Goal: Check status: Check status

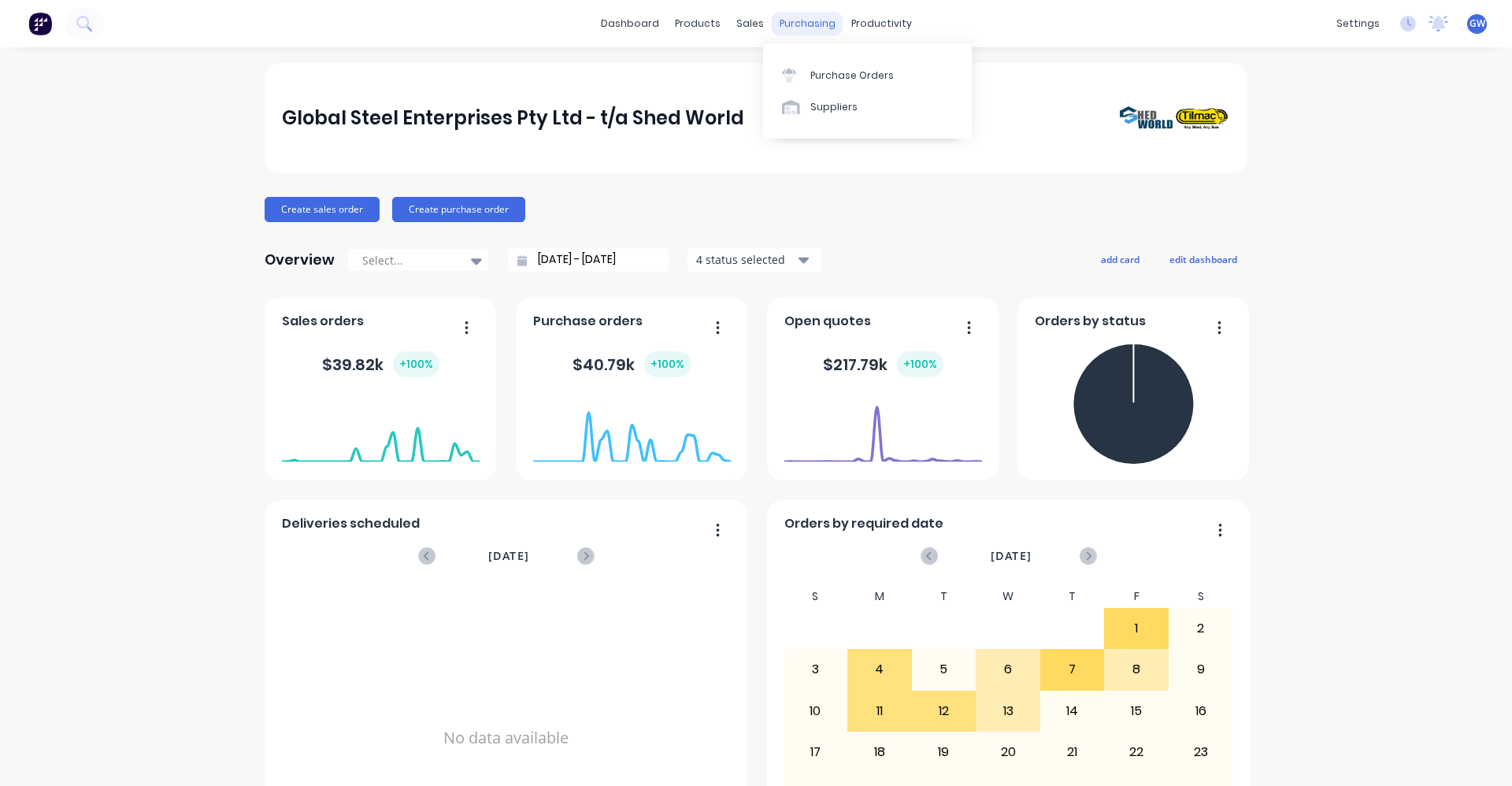
click at [797, 21] on div "purchasing" at bounding box center [807, 23] width 71 height 24
click at [832, 78] on div "Purchase Orders" at bounding box center [852, 75] width 84 height 14
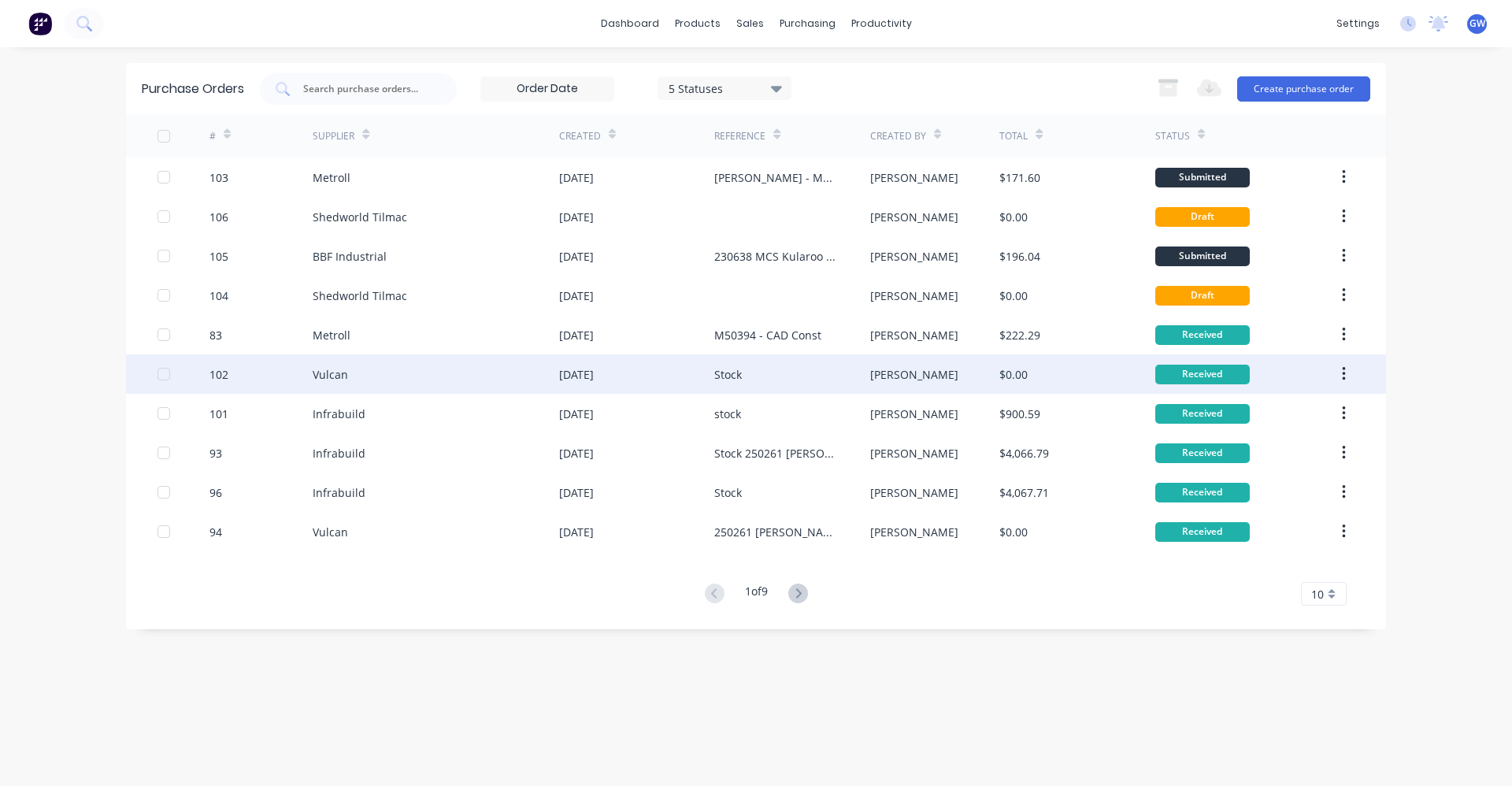
click at [333, 376] on div "Vulcan" at bounding box center [330, 374] width 35 height 16
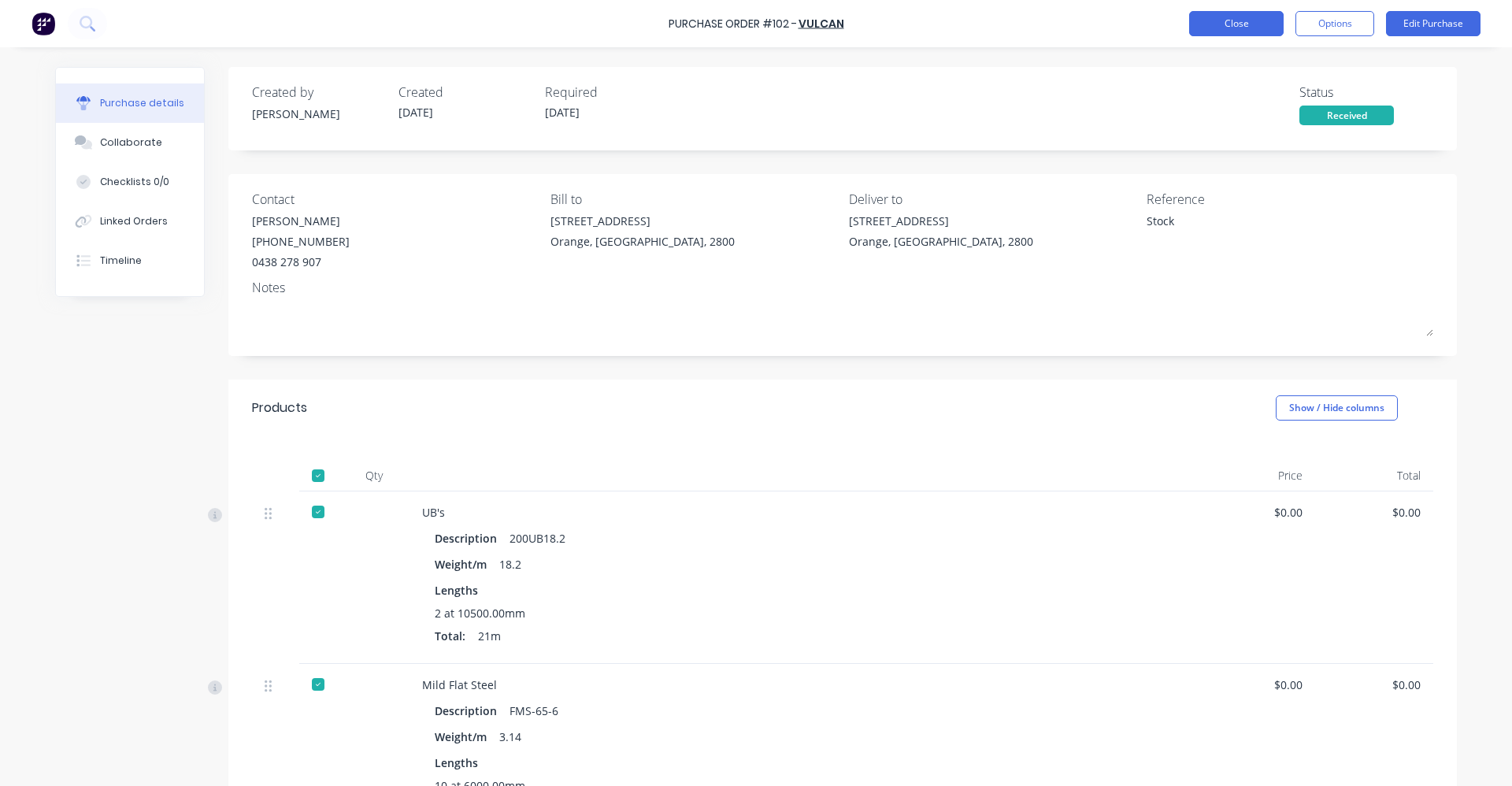
click at [1226, 20] on button "Close" at bounding box center [1236, 23] width 94 height 25
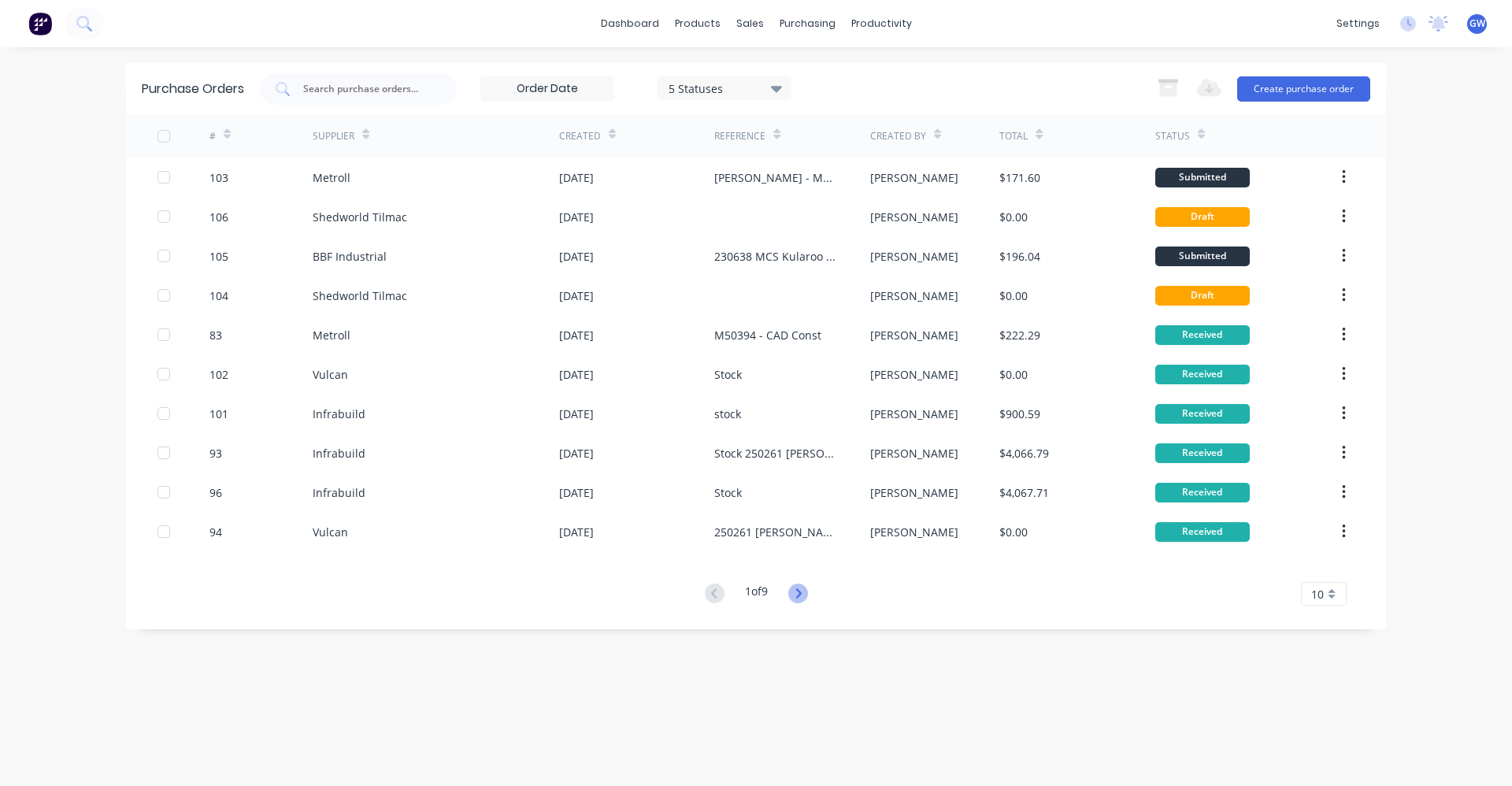
click at [801, 594] on icon at bounding box center [798, 593] width 6 height 10
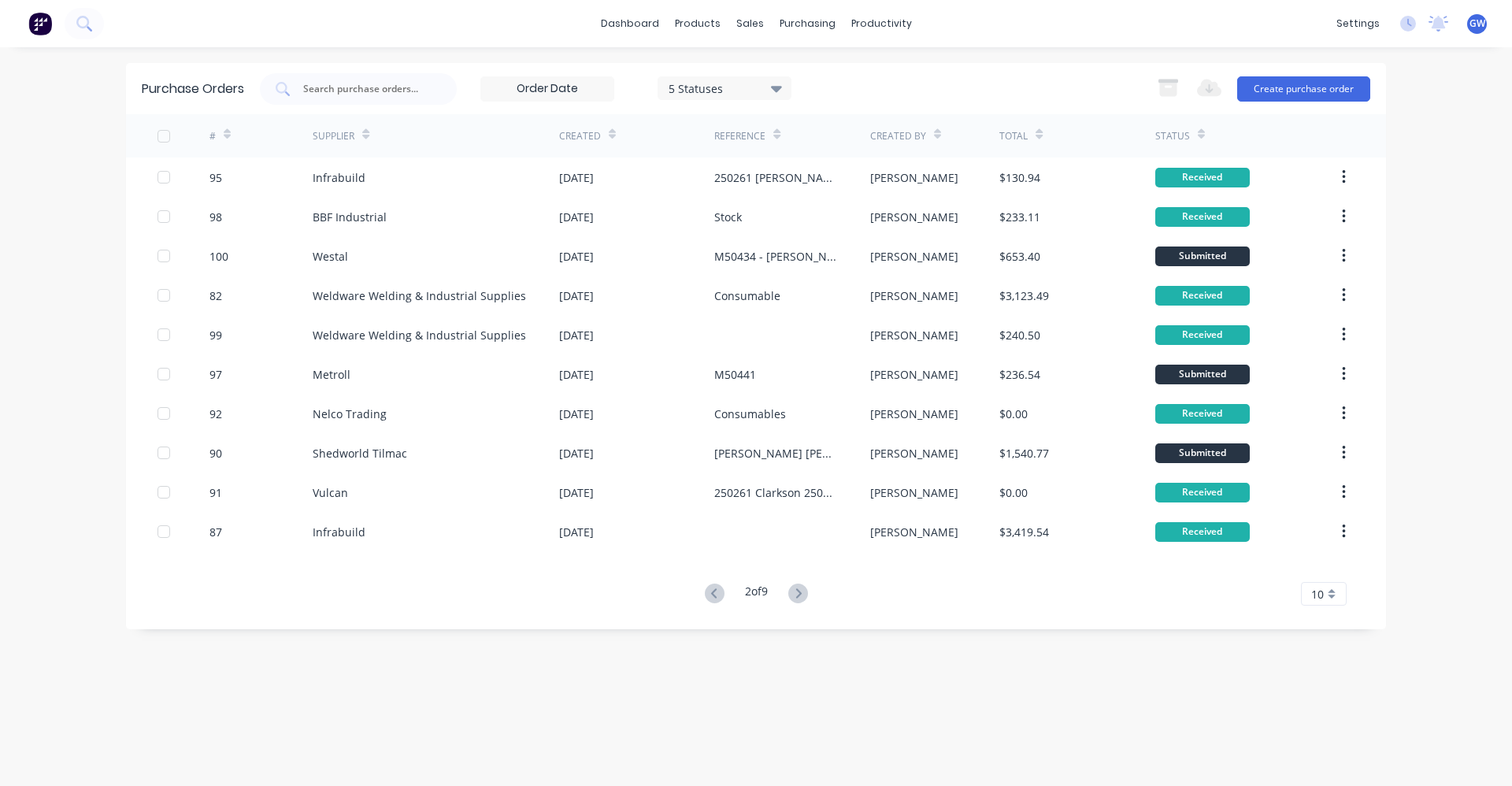
click at [775, 129] on icon at bounding box center [777, 134] width 7 height 11
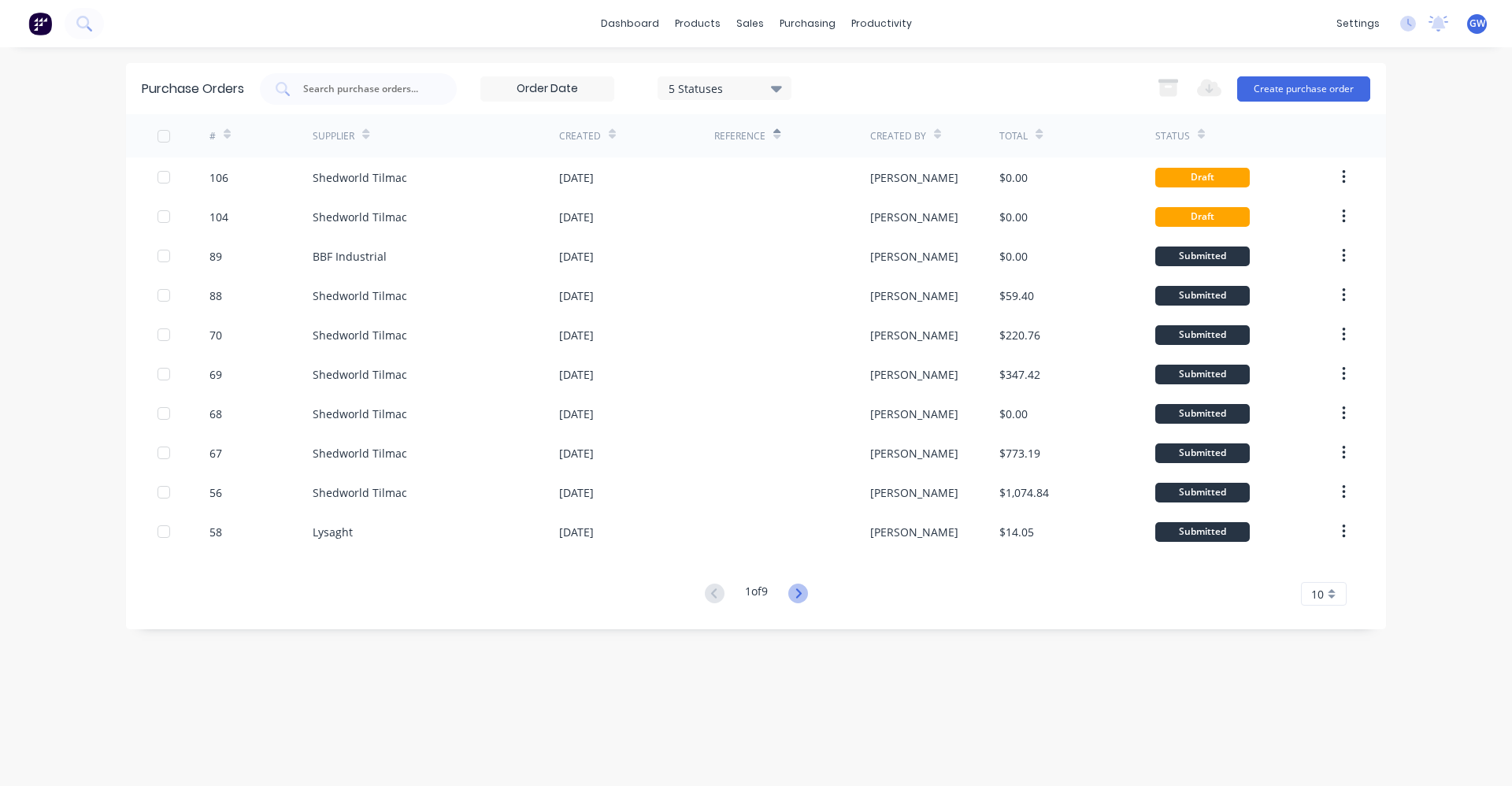
click at [808, 592] on icon at bounding box center [798, 593] width 20 height 20
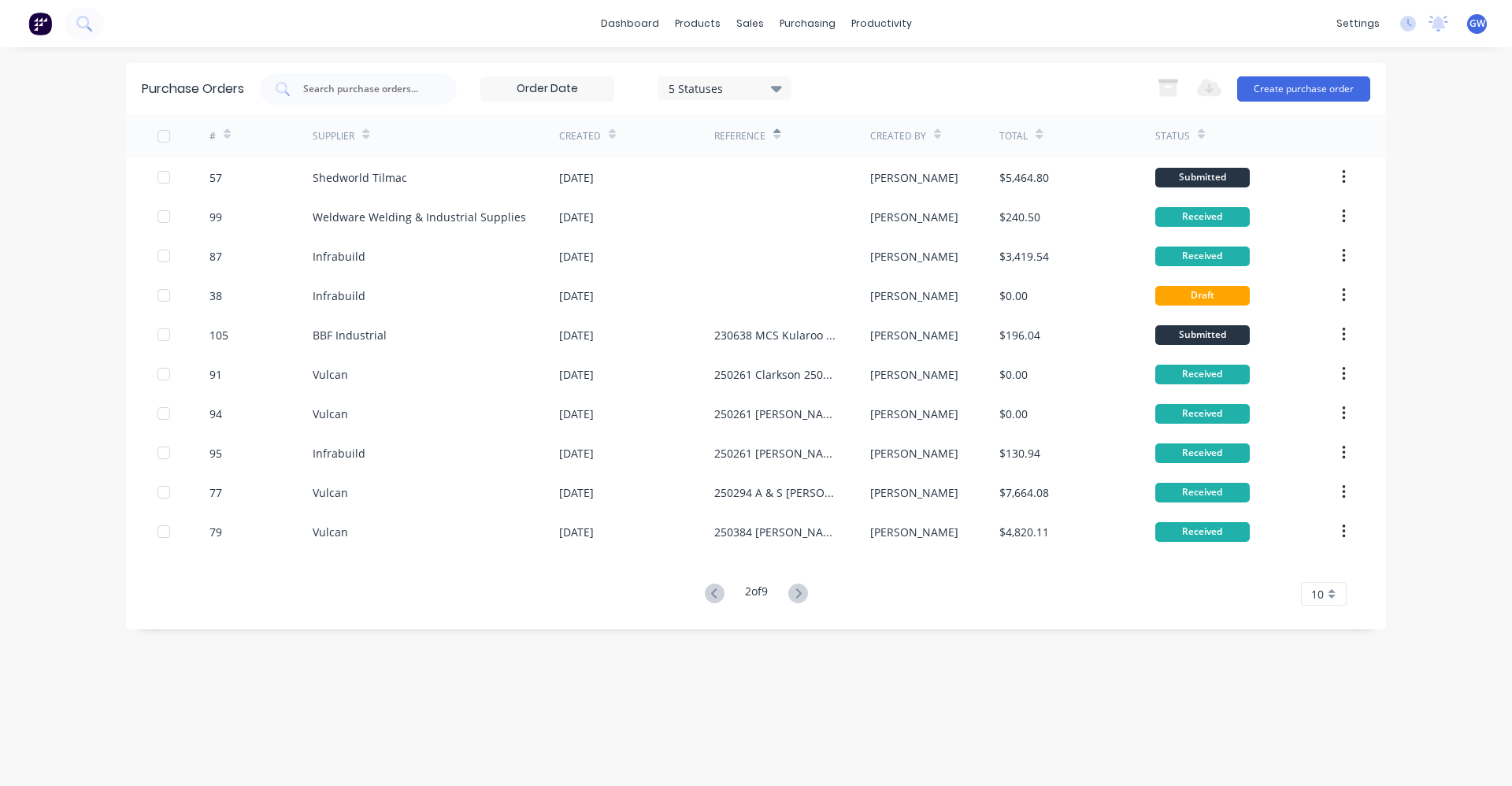
click at [808, 592] on icon at bounding box center [798, 593] width 20 height 20
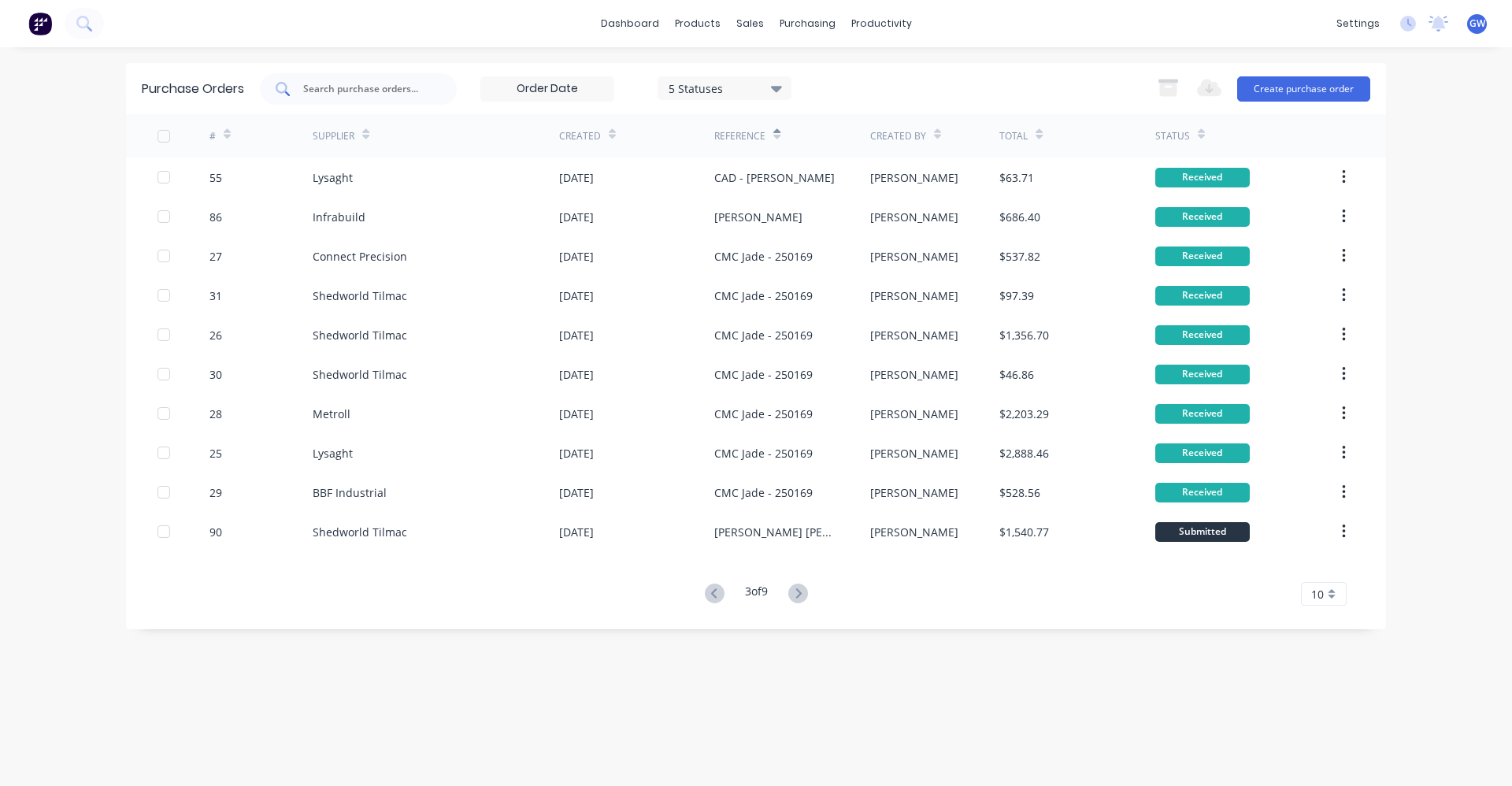
click at [282, 87] on icon at bounding box center [282, 89] width 14 height 14
click at [391, 88] on input "text" at bounding box center [366, 89] width 131 height 16
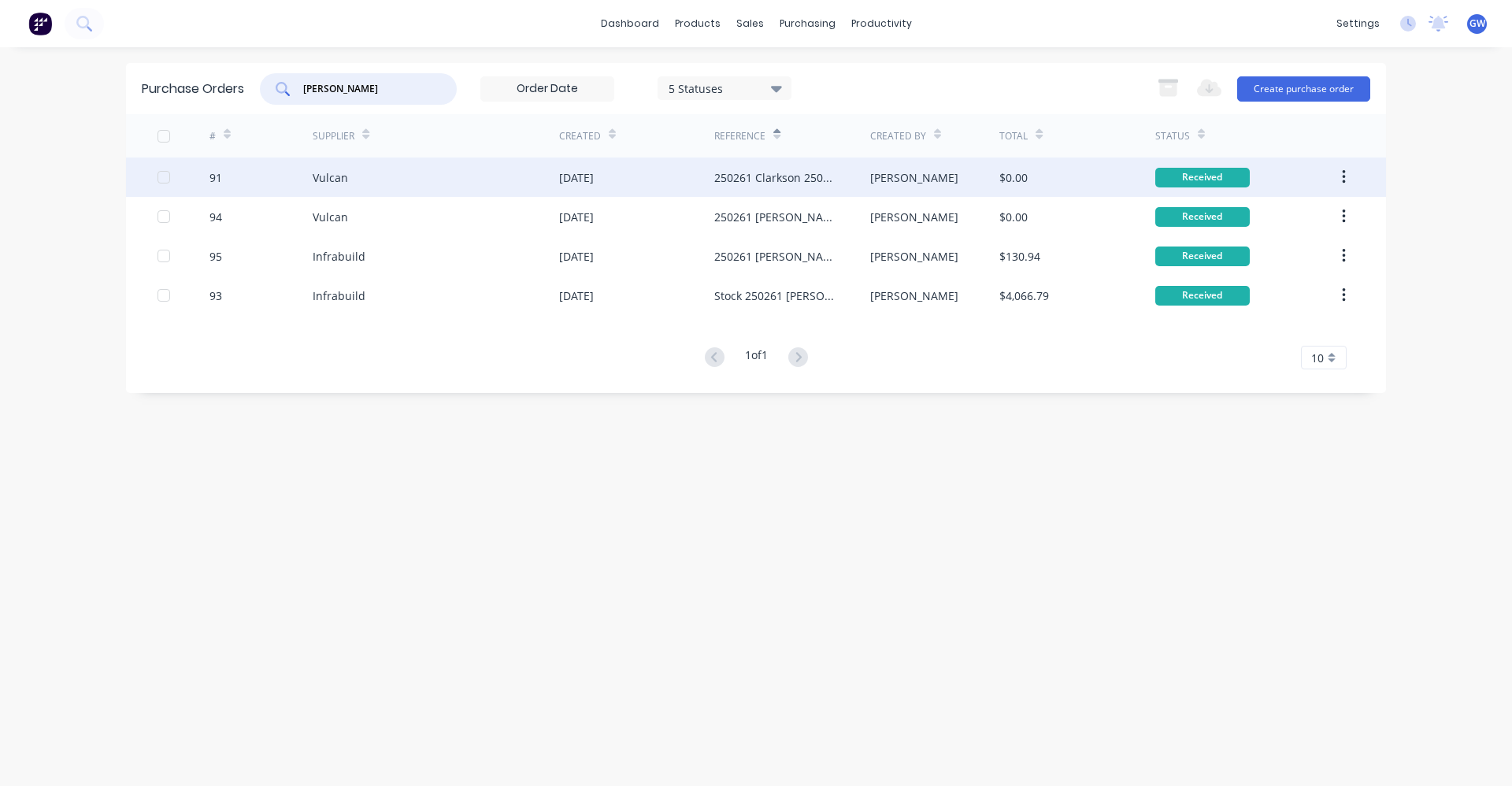
type input "[PERSON_NAME]"
click at [744, 176] on div "250261 Clarkson 250306 [PERSON_NAME] stock Sheds" at bounding box center [776, 177] width 124 height 16
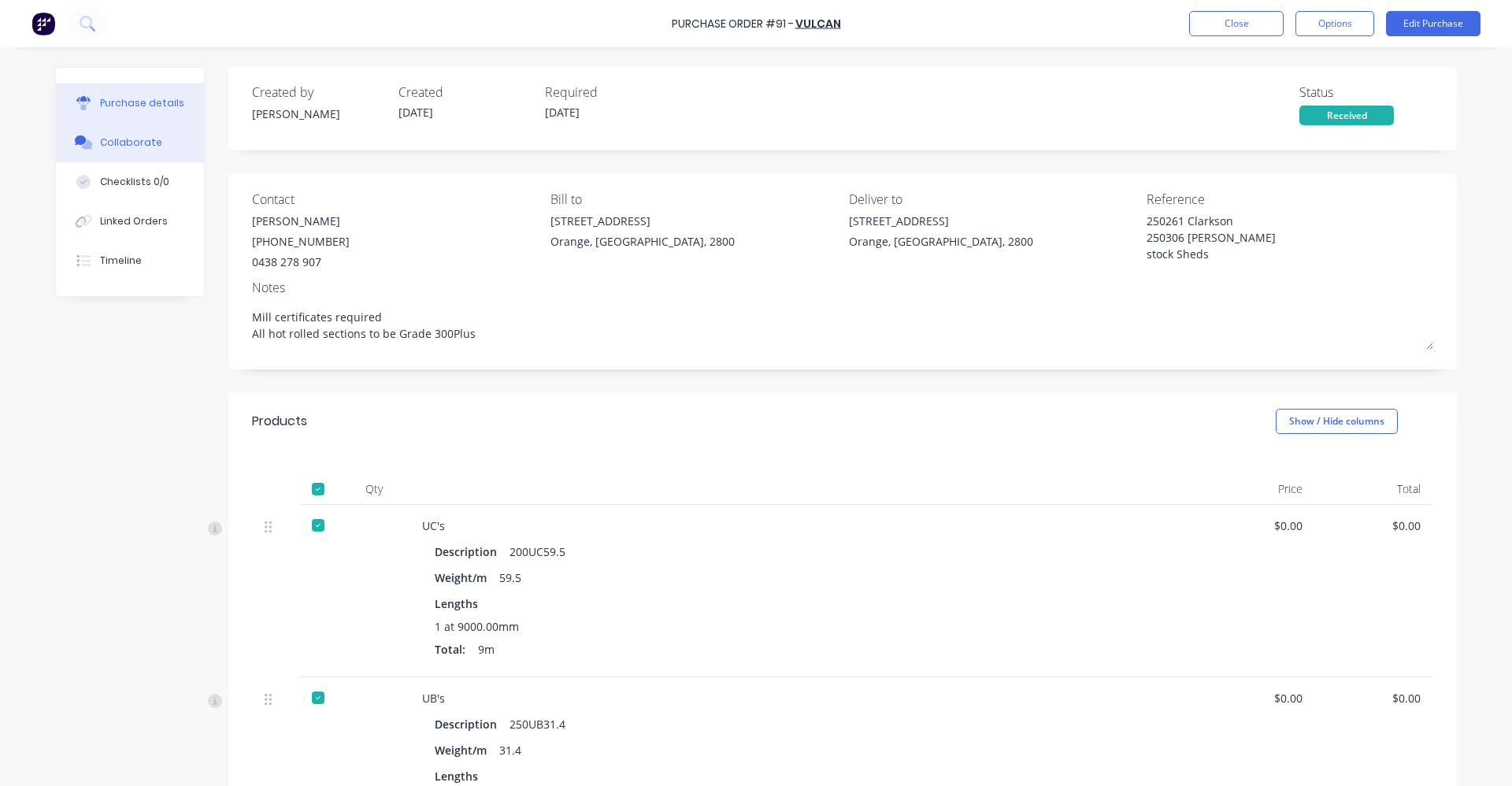
click at [134, 144] on div "Collaborate" at bounding box center [131, 142] width 62 height 14
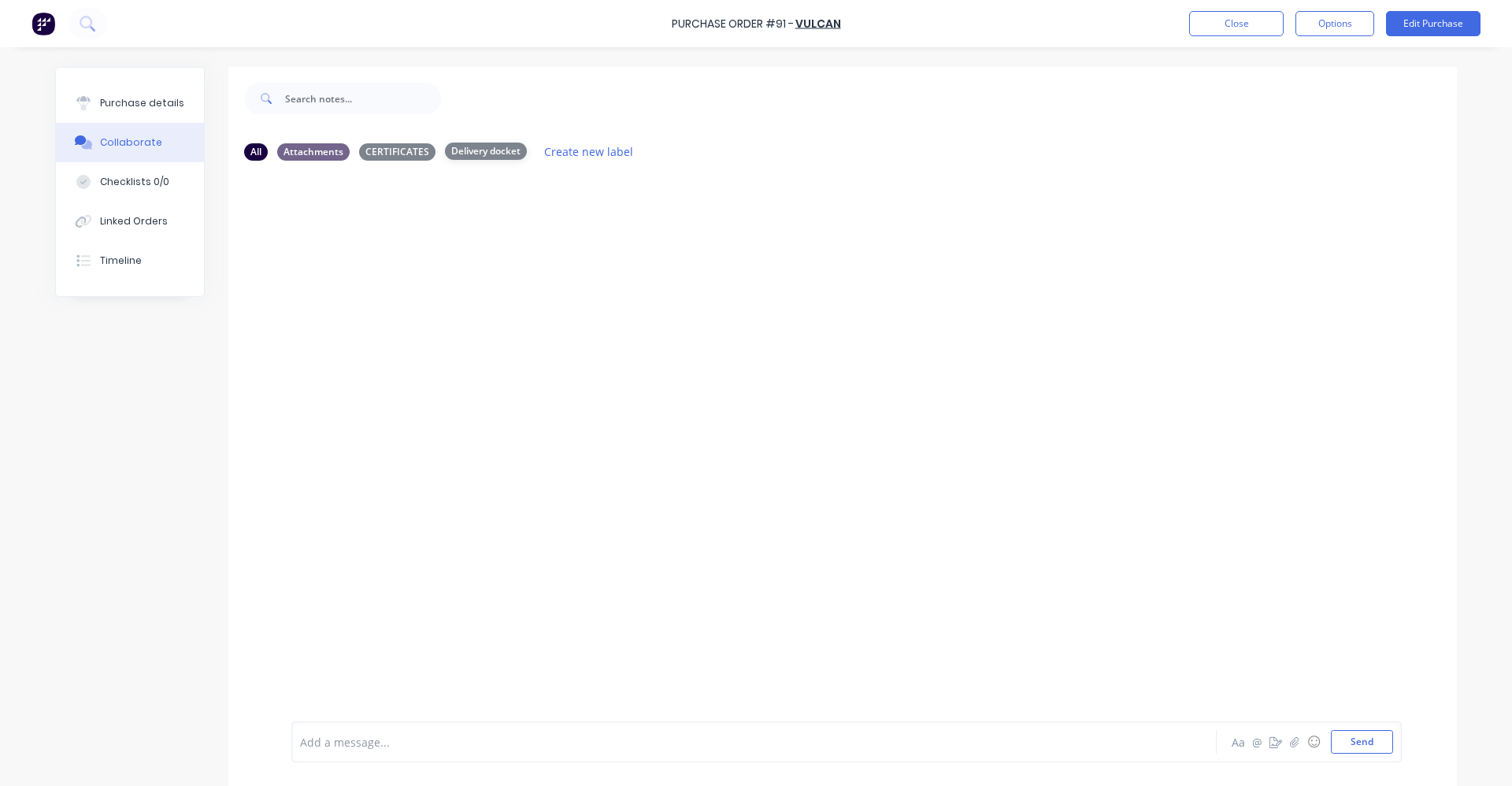
click at [483, 152] on div "Delivery docket" at bounding box center [486, 151] width 82 height 17
click at [392, 151] on div "CERTIFICATES" at bounding box center [397, 151] width 76 height 17
click at [300, 152] on div "Attachments" at bounding box center [314, 151] width 72 height 17
click at [90, 22] on icon at bounding box center [85, 21] width 12 height 12
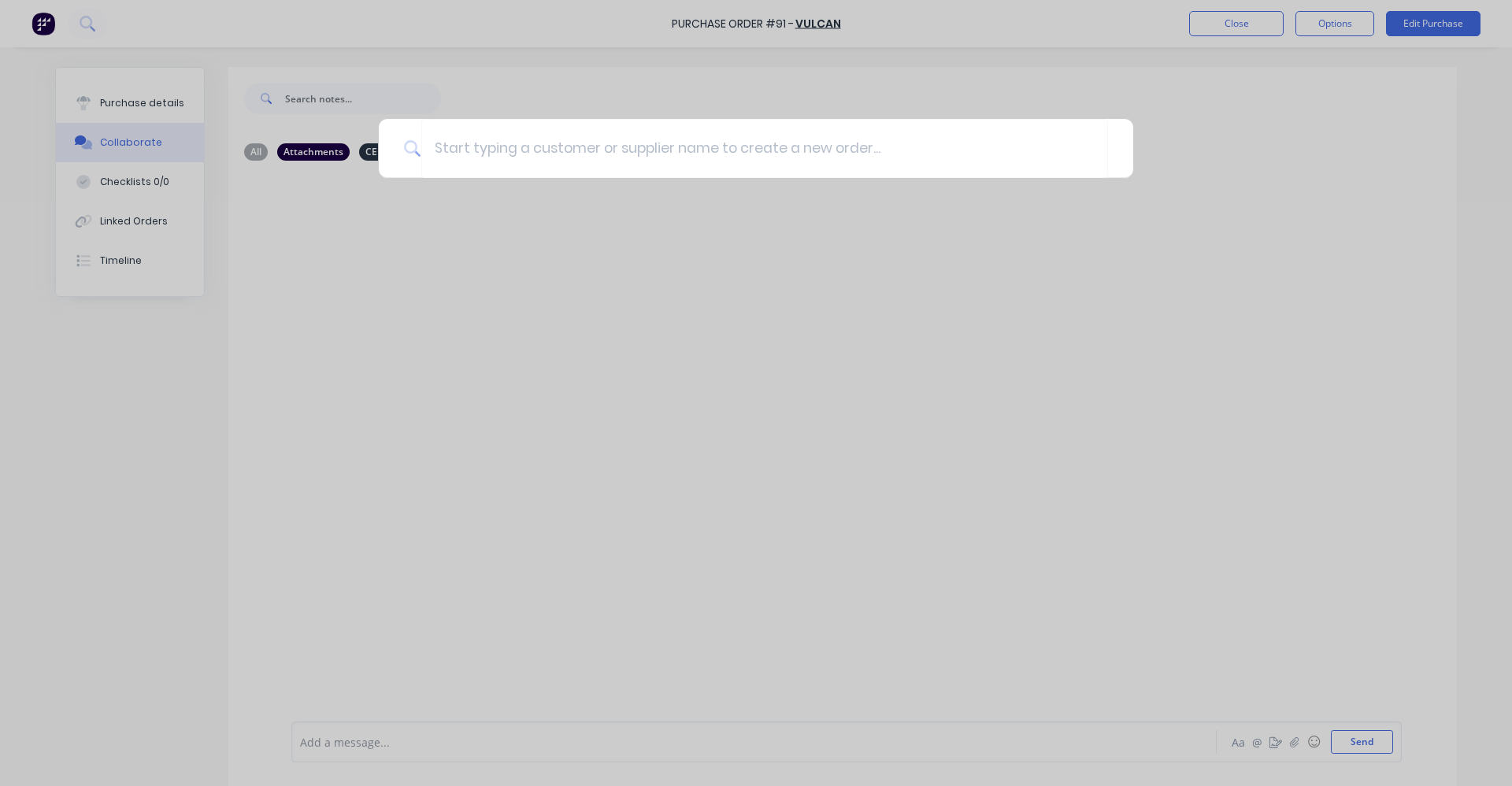
click at [372, 263] on div at bounding box center [756, 393] width 1512 height 786
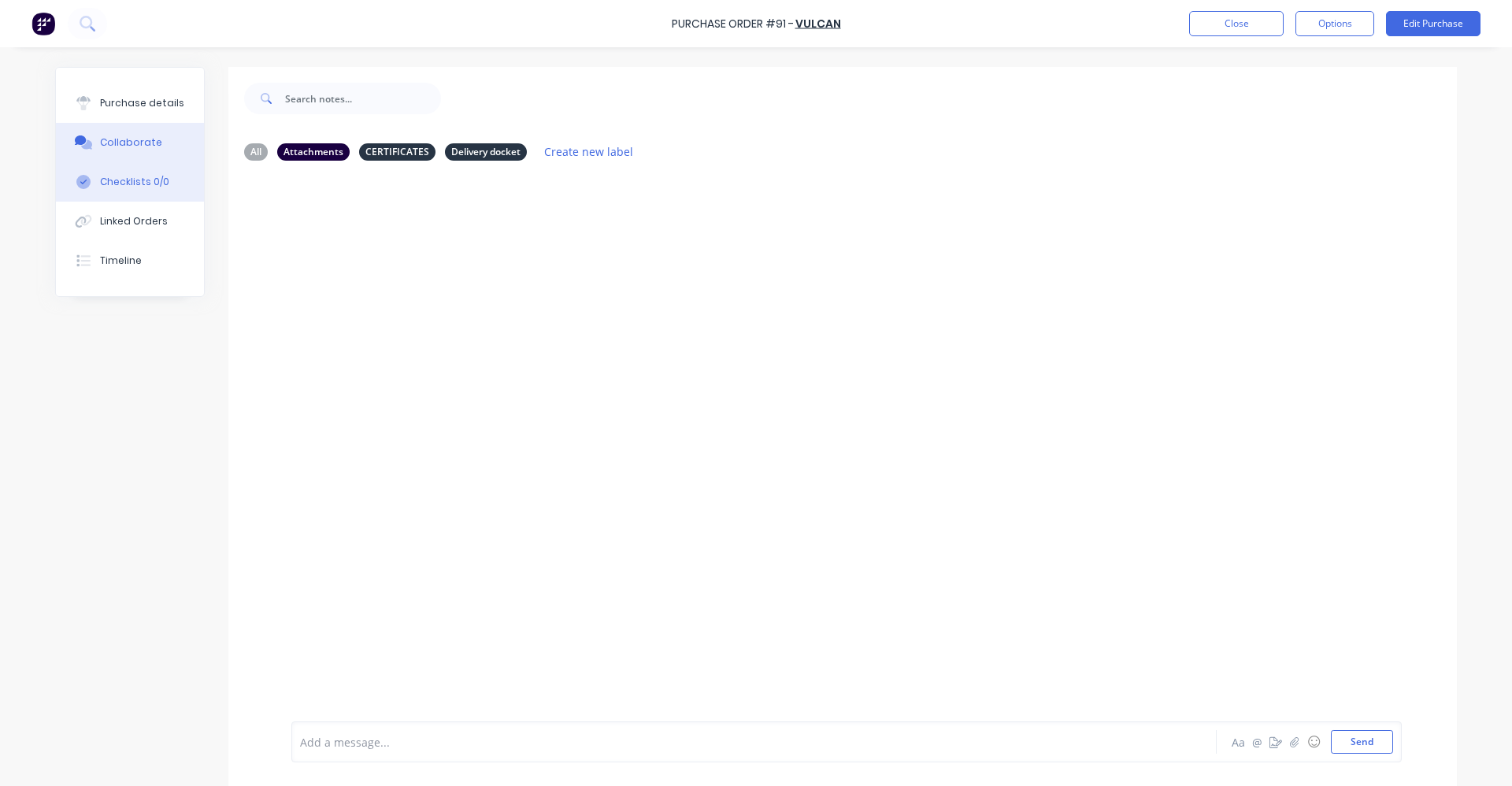
click at [112, 176] on div "Checklists 0/0" at bounding box center [135, 181] width 69 height 14
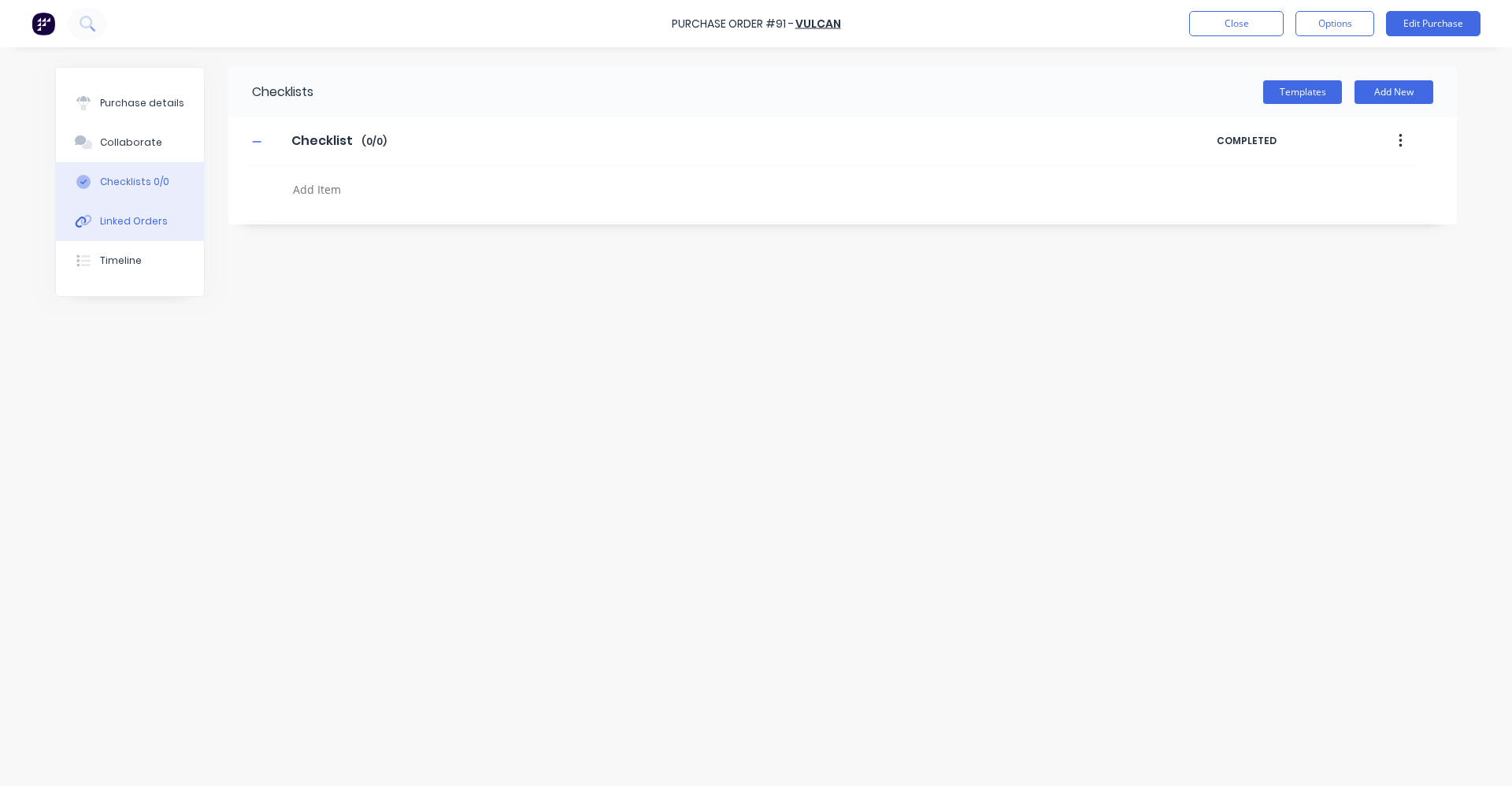
click at [119, 218] on div "Linked Orders" at bounding box center [134, 221] width 68 height 14
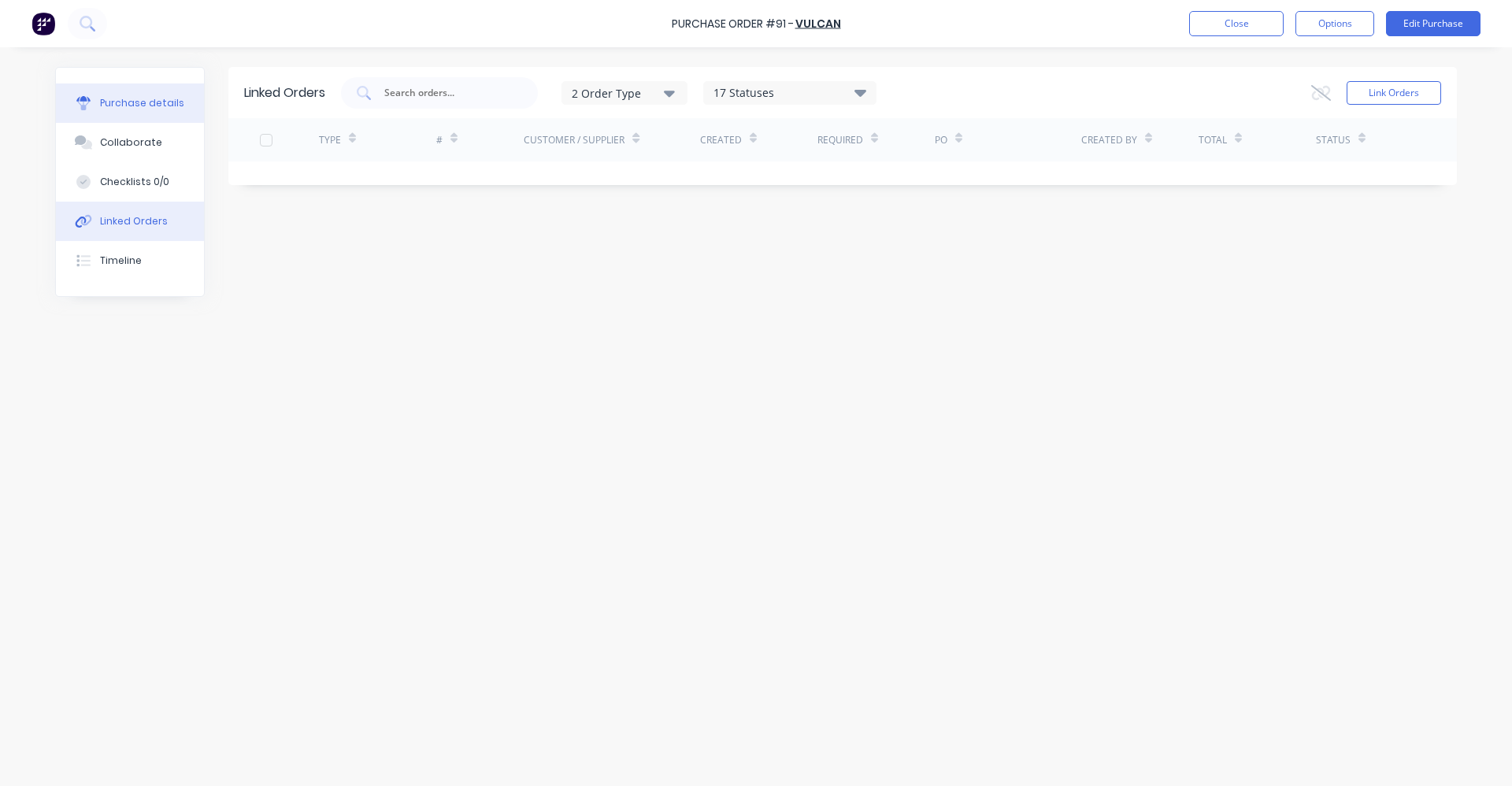
click at [117, 94] on button "Purchase details" at bounding box center [130, 103] width 148 height 39
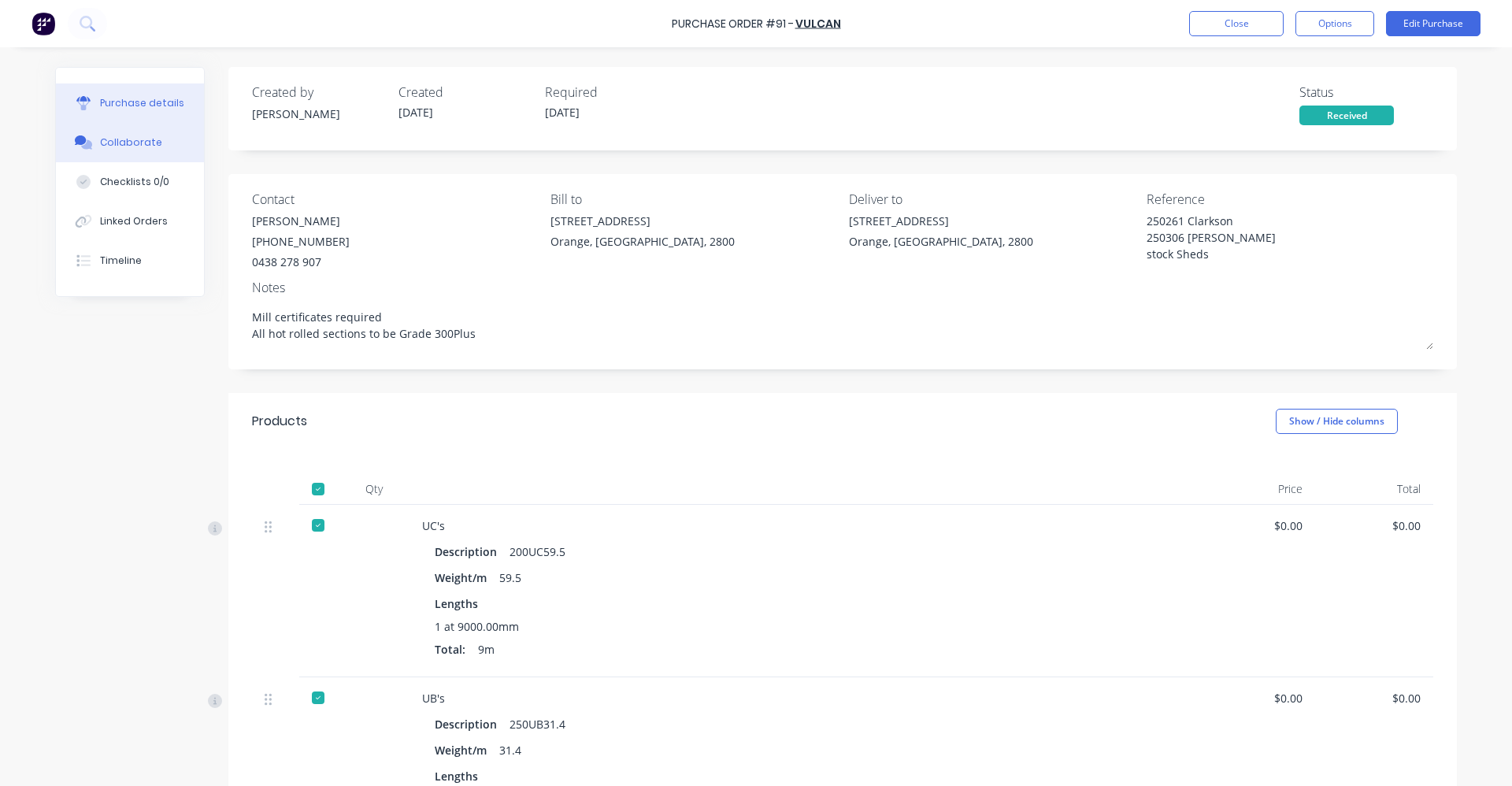
click at [124, 137] on div "Collaborate" at bounding box center [131, 142] width 62 height 14
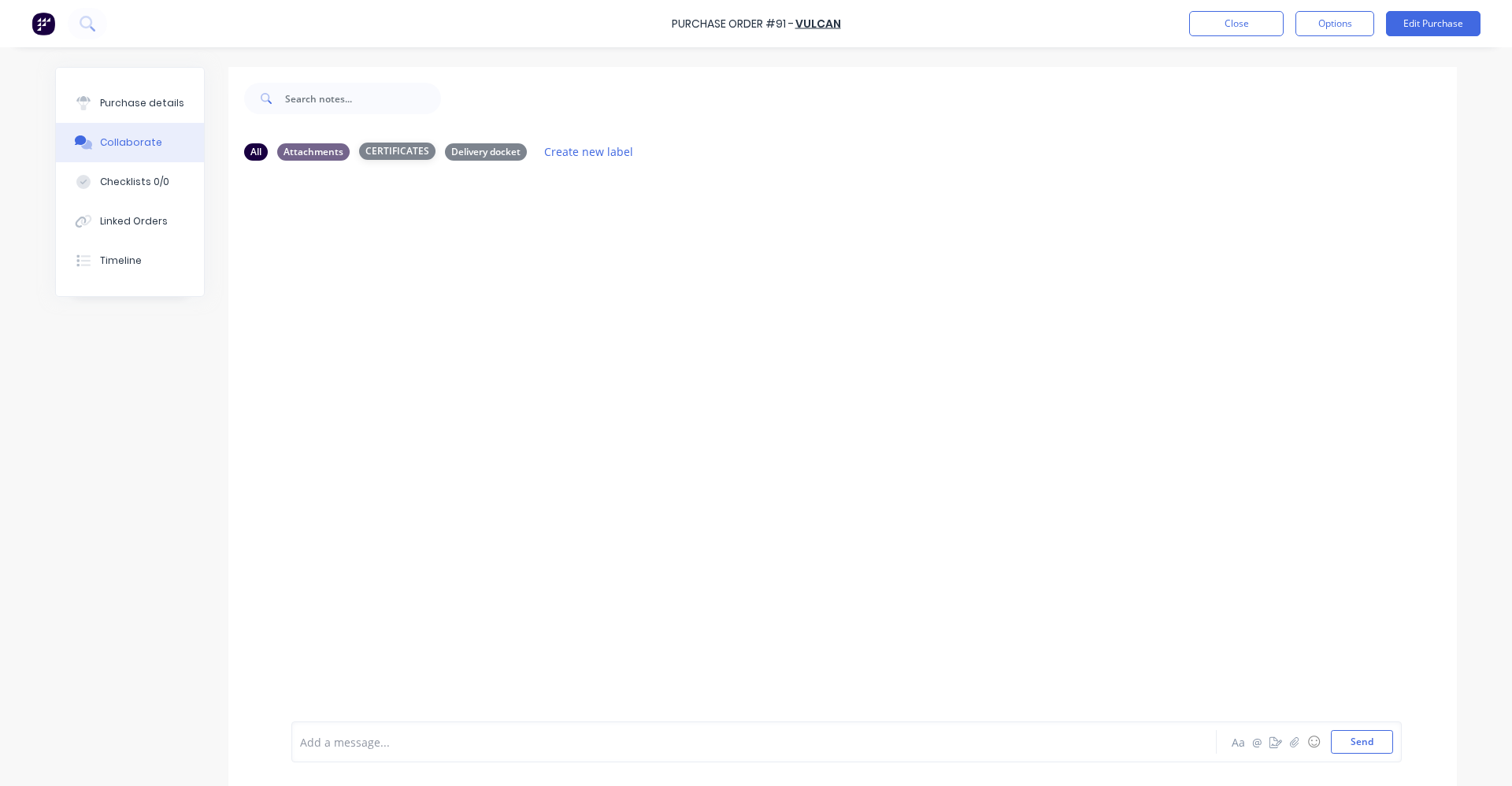
click at [389, 148] on div "CERTIFICATES" at bounding box center [397, 151] width 76 height 17
click at [318, 152] on div "Attachments" at bounding box center [314, 151] width 72 height 17
click at [1212, 21] on button "Close" at bounding box center [1236, 23] width 94 height 25
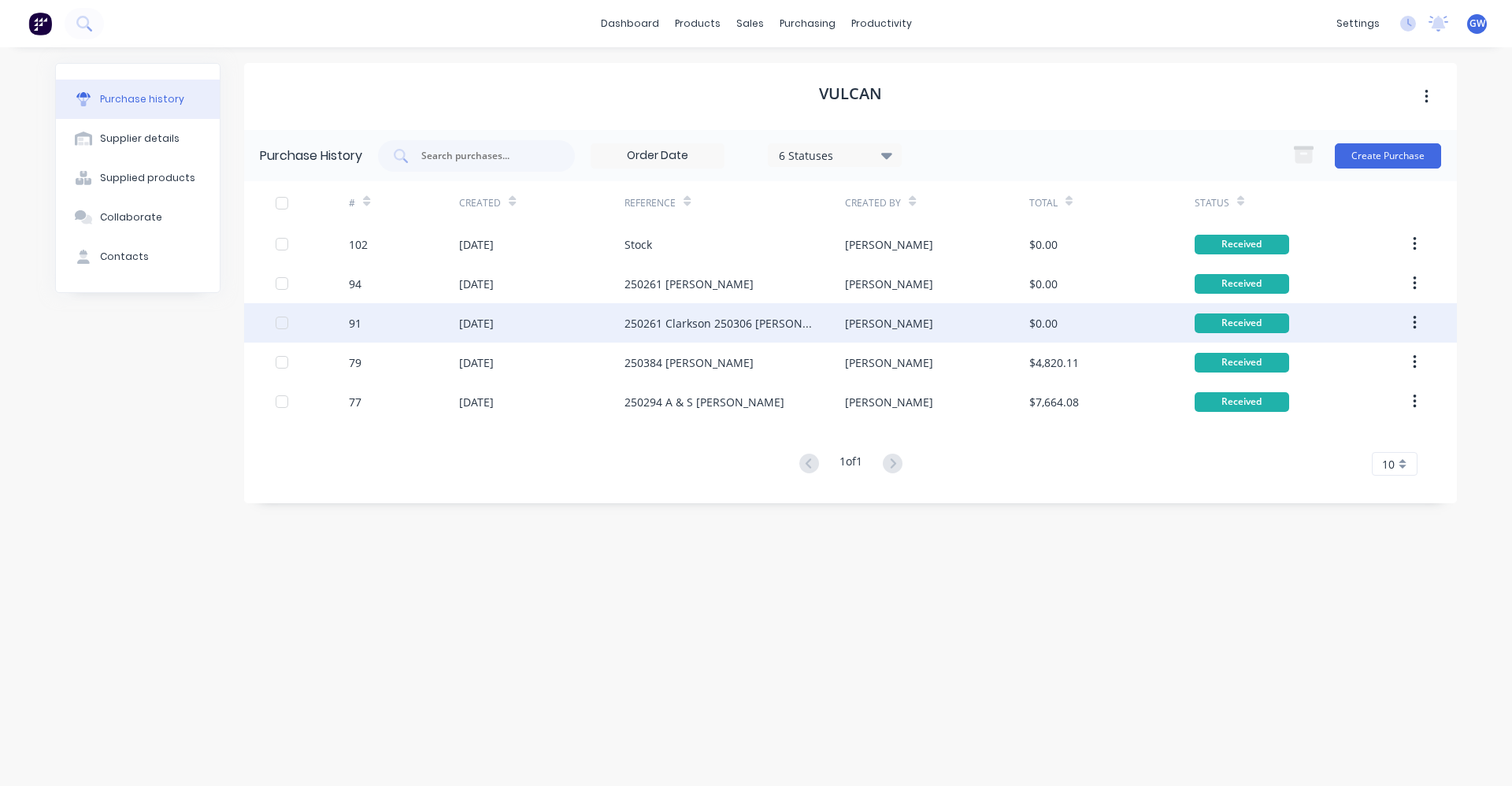
click at [651, 321] on div "250261 Clarkson 250306 [PERSON_NAME] stock Sheds" at bounding box center [719, 323] width 189 height 16
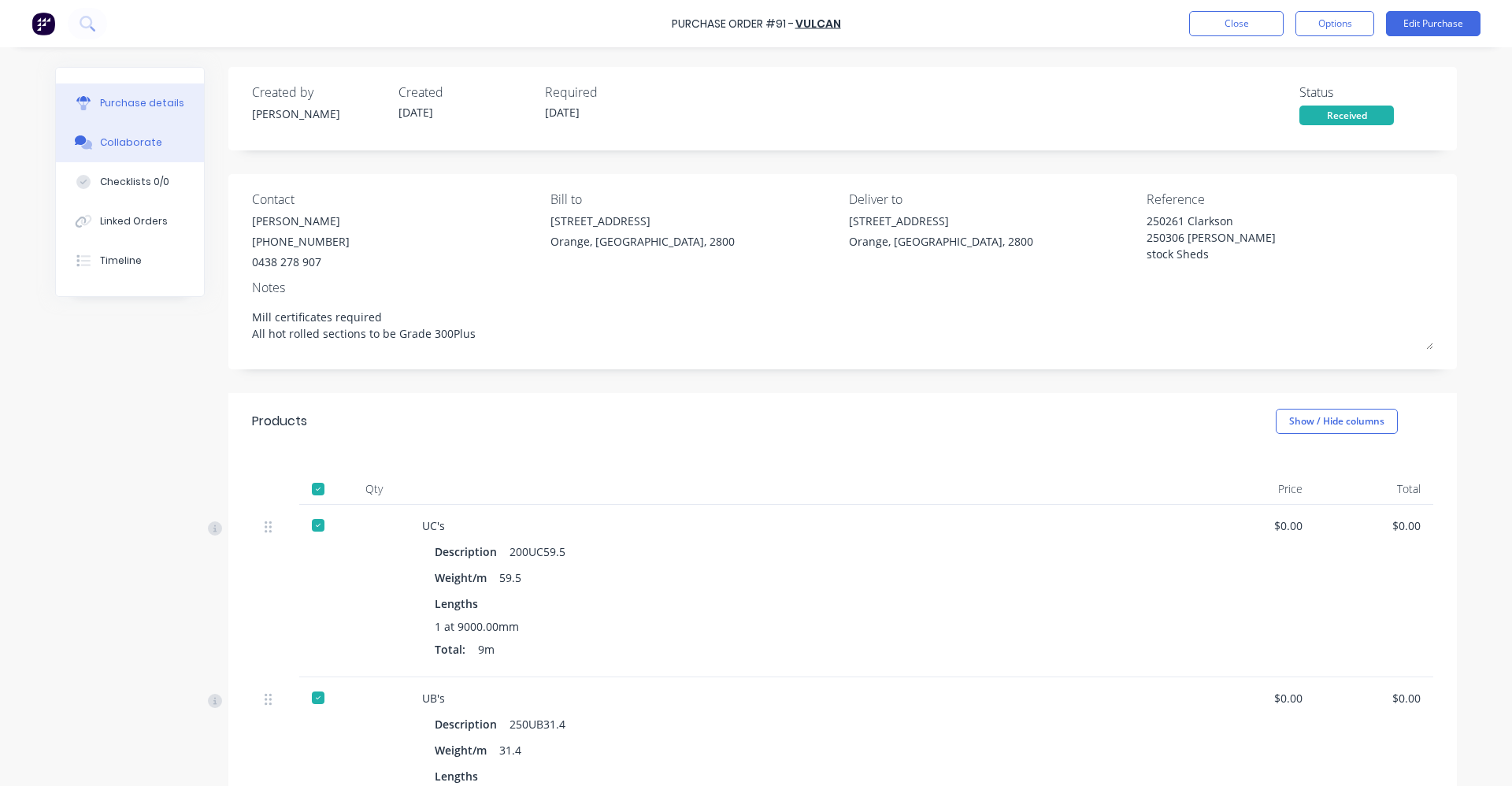
click at [119, 143] on div "Collaborate" at bounding box center [131, 142] width 62 height 14
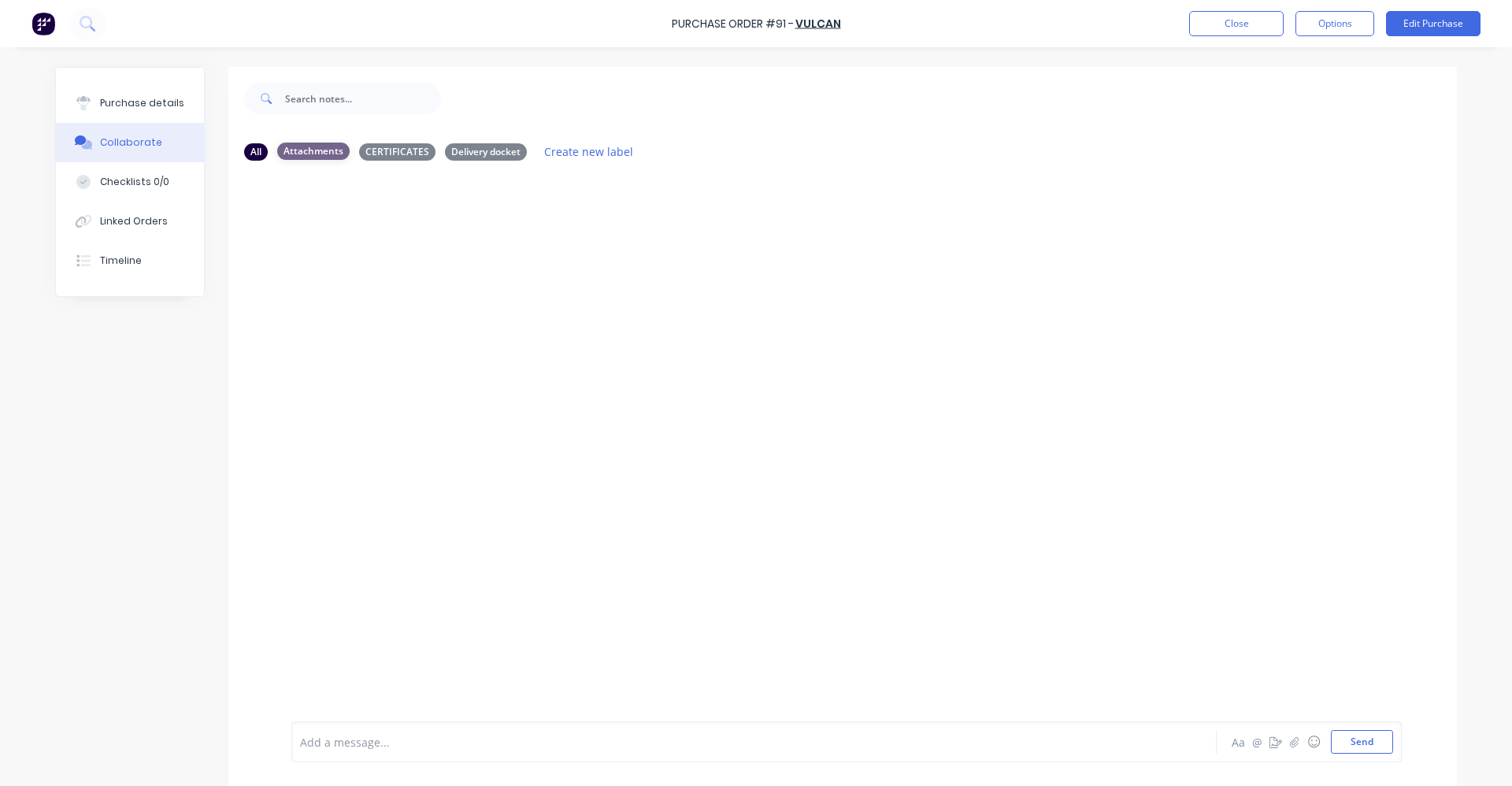
click at [311, 148] on div "Attachments" at bounding box center [314, 151] width 72 height 17
click at [388, 151] on div "CERTIFICATES" at bounding box center [397, 151] width 76 height 17
click at [472, 152] on div "Delivery docket" at bounding box center [486, 151] width 82 height 17
click at [121, 101] on div "Purchase details" at bounding box center [142, 103] width 85 height 14
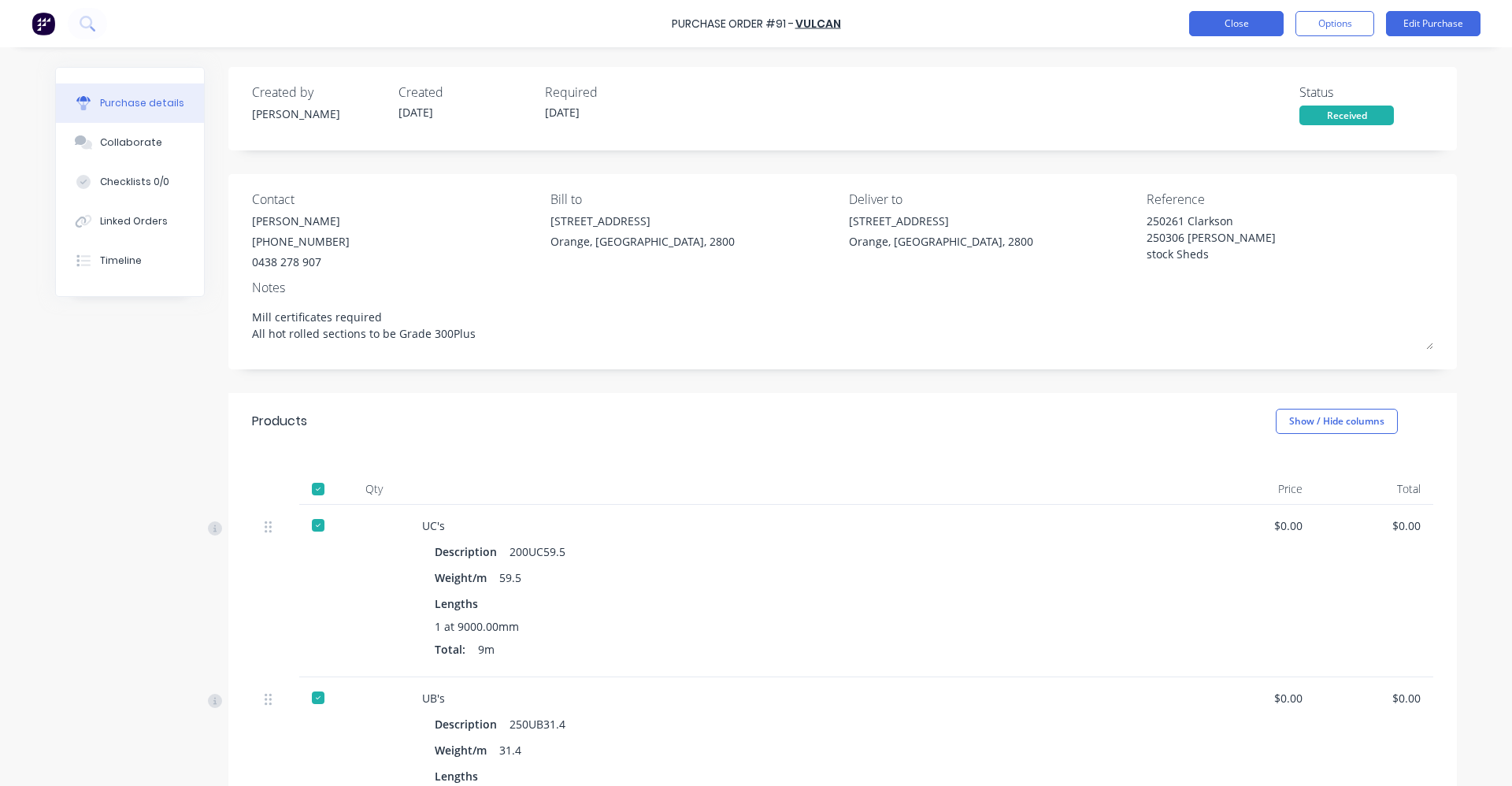
click at [1227, 21] on button "Close" at bounding box center [1236, 23] width 94 height 25
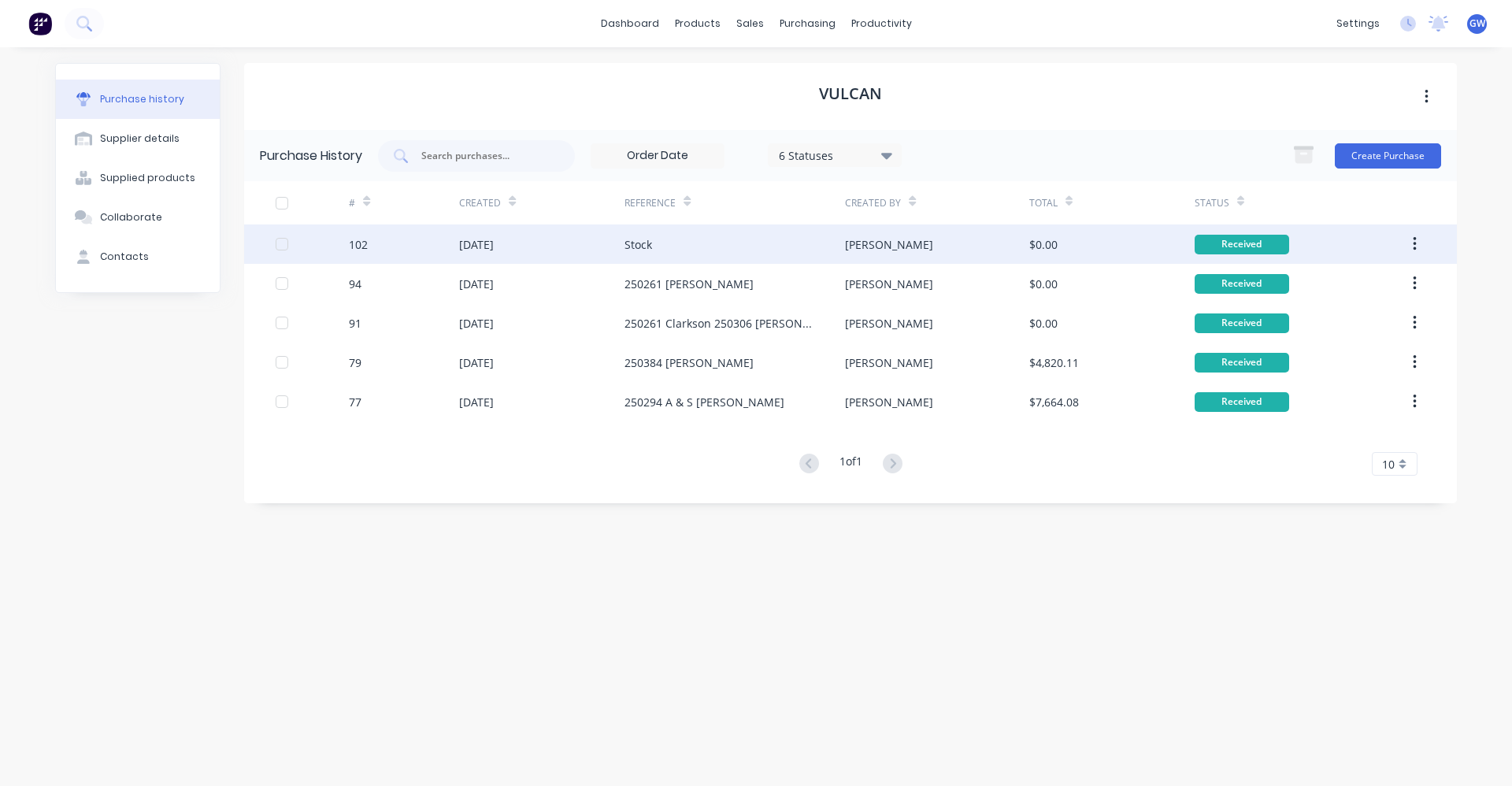
click at [464, 240] on div "[DATE]" at bounding box center [476, 244] width 34 height 16
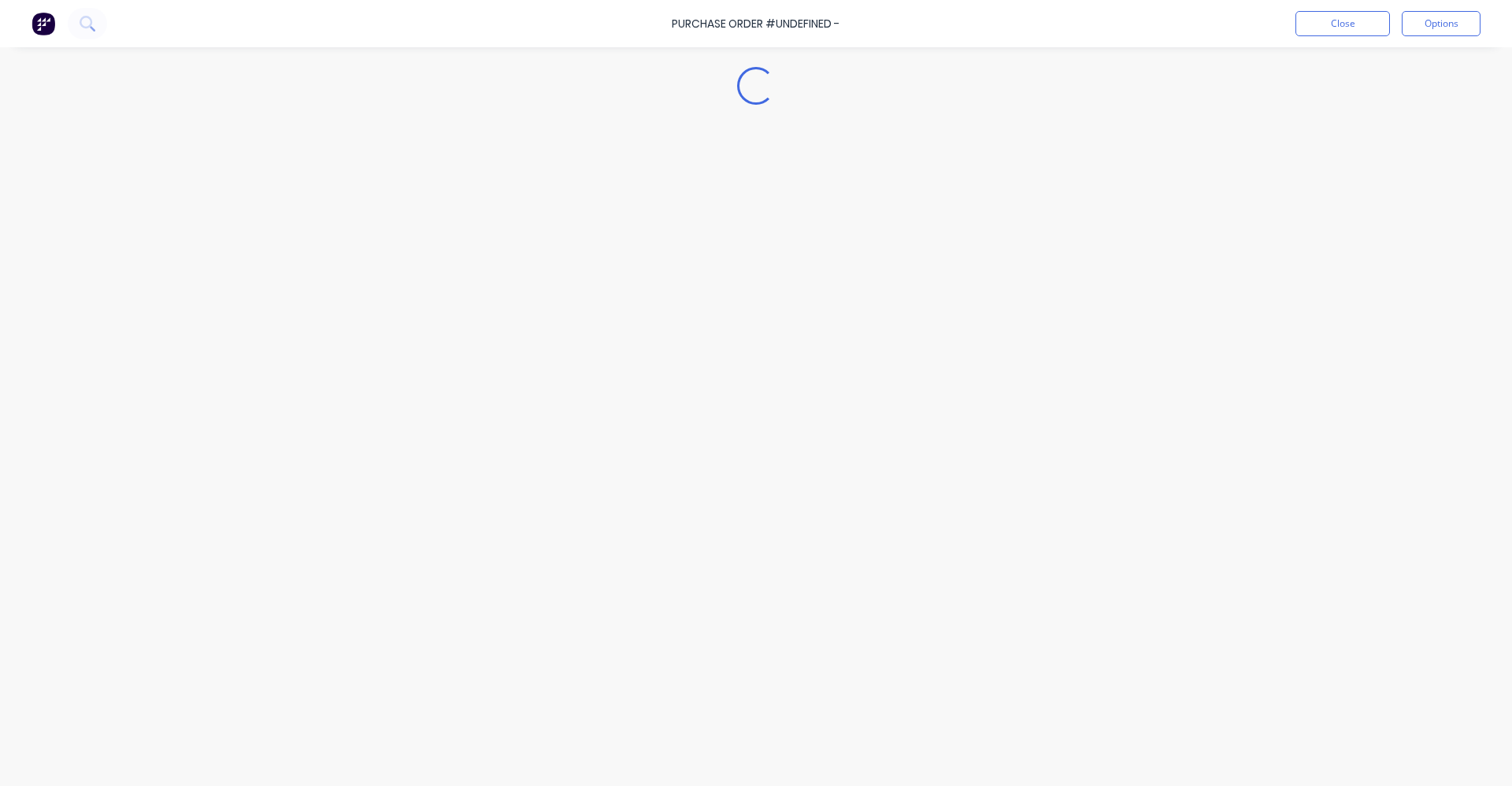
type textarea "x"
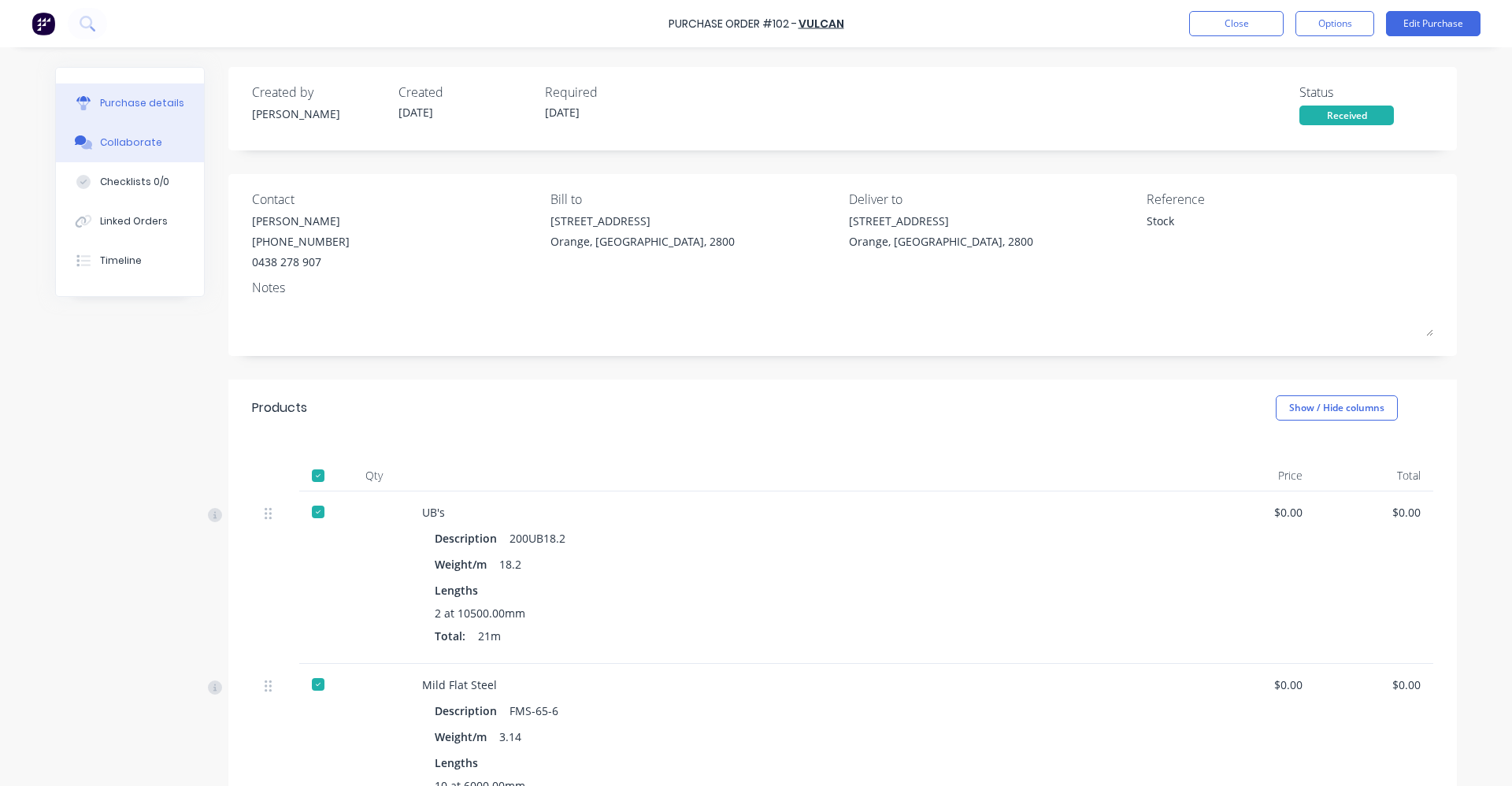
click at [122, 145] on div "Collaborate" at bounding box center [131, 142] width 62 height 14
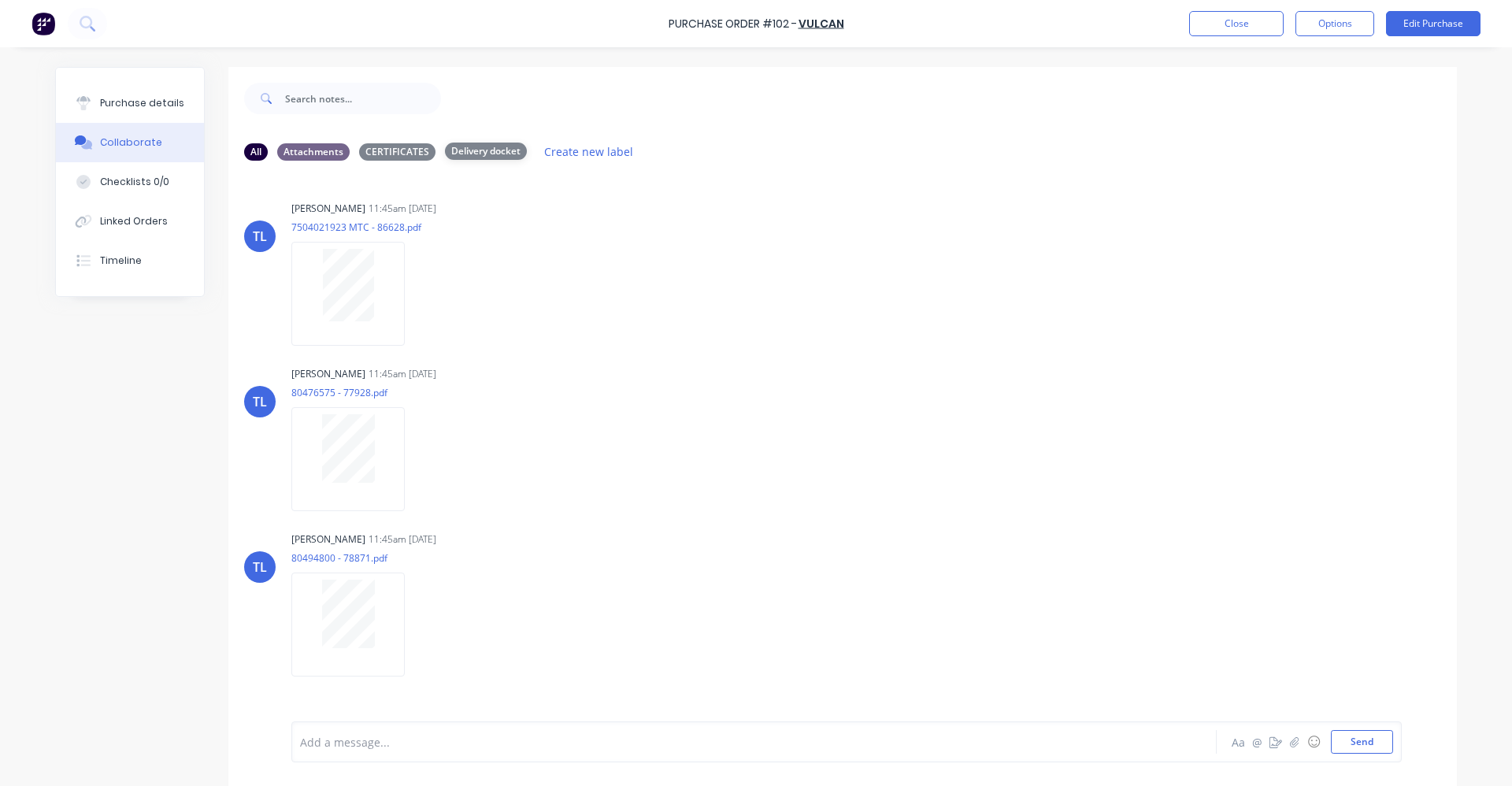
click at [471, 152] on div "Delivery docket" at bounding box center [486, 151] width 82 height 17
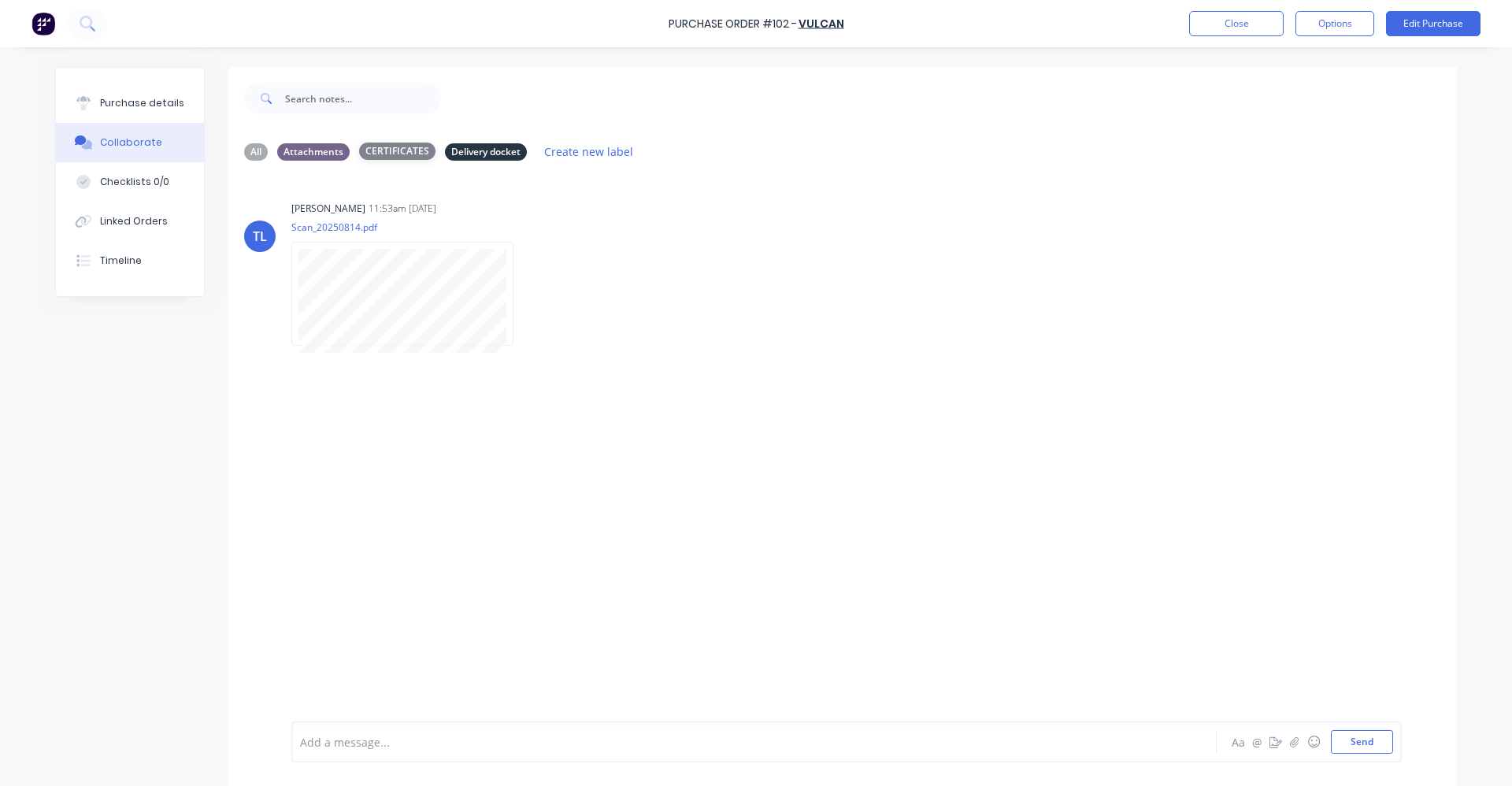
click at [396, 149] on div "CERTIFICATES" at bounding box center [397, 151] width 76 height 17
click at [310, 151] on div "Attachments" at bounding box center [314, 151] width 72 height 17
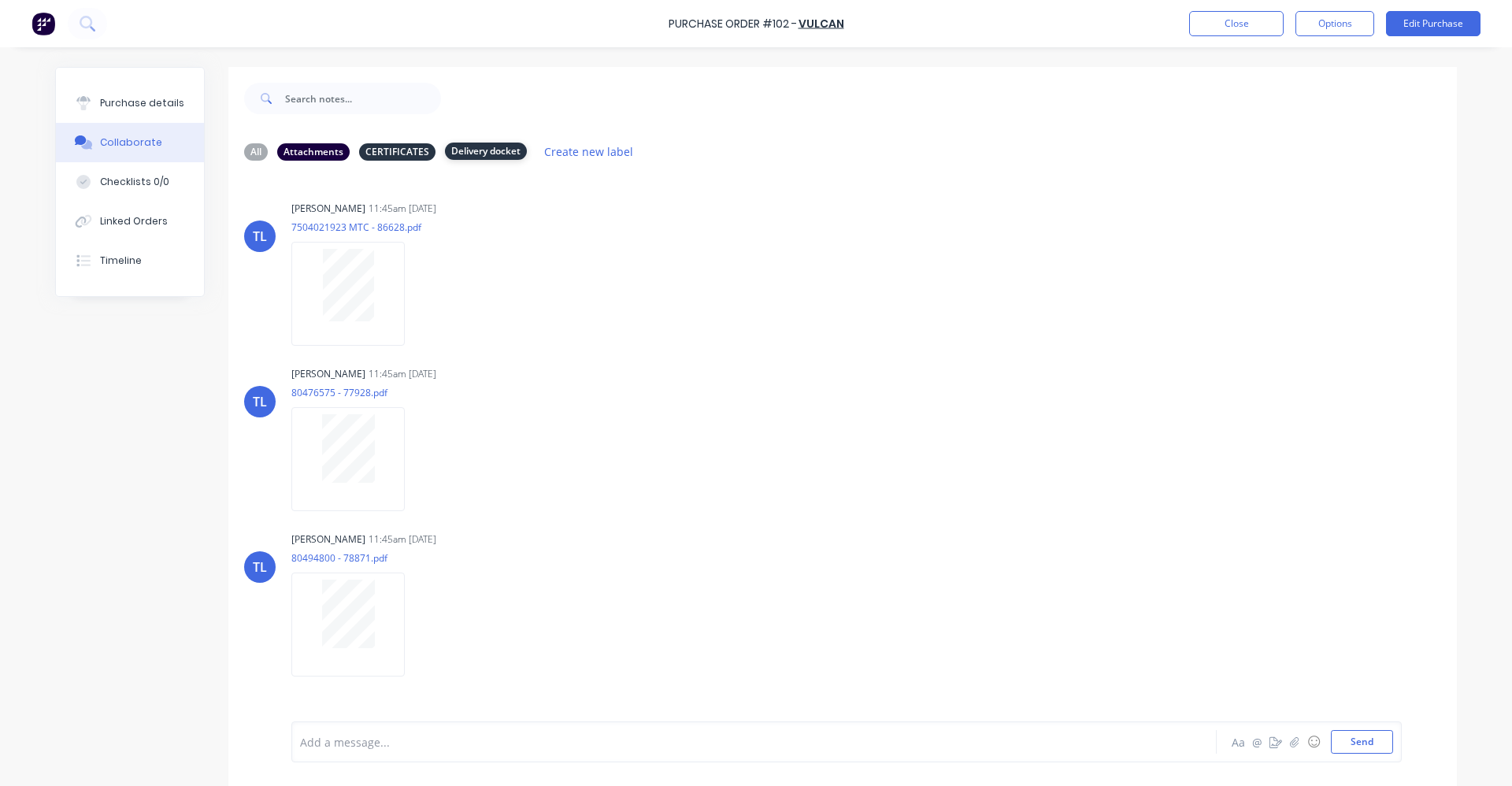
click at [486, 153] on div "Delivery docket" at bounding box center [486, 151] width 82 height 17
click at [397, 150] on div "CERTIFICATES" at bounding box center [397, 151] width 76 height 17
click at [310, 151] on div "Attachments" at bounding box center [314, 151] width 72 height 17
click at [108, 457] on div "All Attachments CERTIFICATES Delivery docket Create new label TL [PERSON_NAME] …" at bounding box center [756, 438] width 1402 height 743
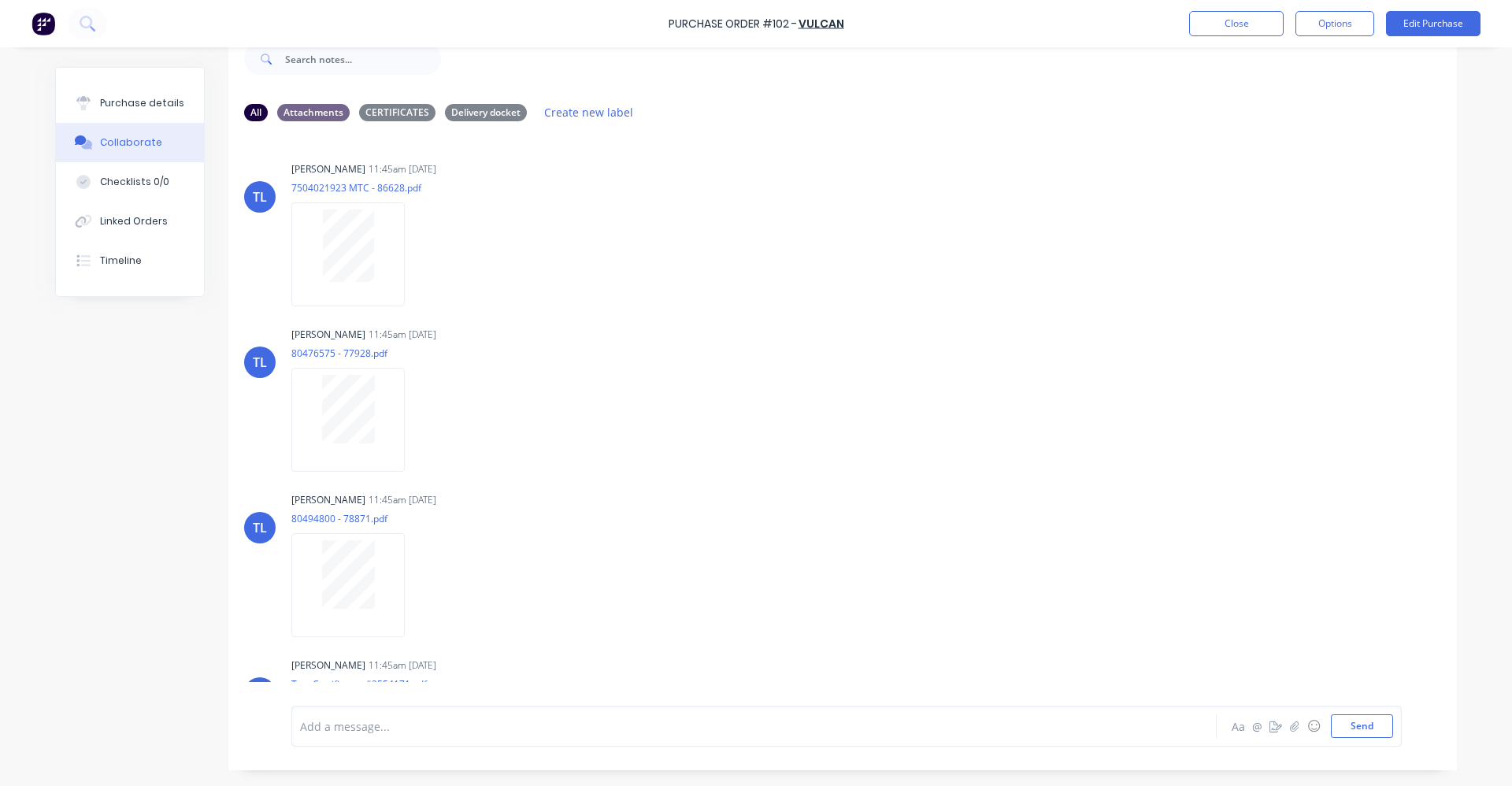
click at [80, 338] on div "All Attachments CERTIFICATES Delivery docket Create new label TL [PERSON_NAME] …" at bounding box center [756, 399] width 1402 height 743
click at [462, 110] on div "Delivery docket" at bounding box center [486, 112] width 82 height 17
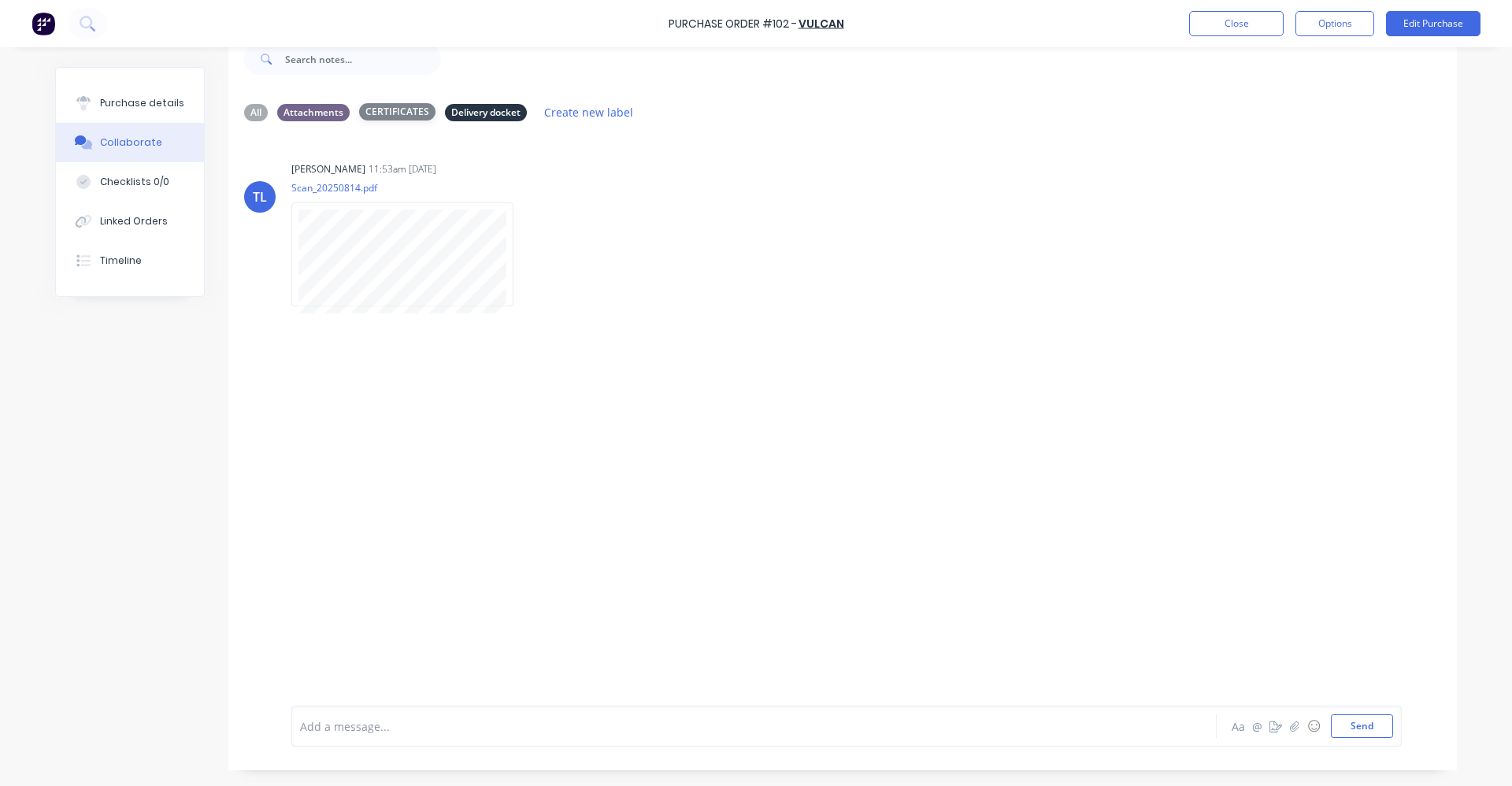
click at [389, 107] on div "CERTIFICATES" at bounding box center [397, 112] width 76 height 17
click at [387, 108] on div "CERTIFICATES" at bounding box center [397, 112] width 76 height 17
click at [308, 107] on div "Attachments" at bounding box center [314, 112] width 72 height 17
